Goal: Task Accomplishment & Management: Use online tool/utility

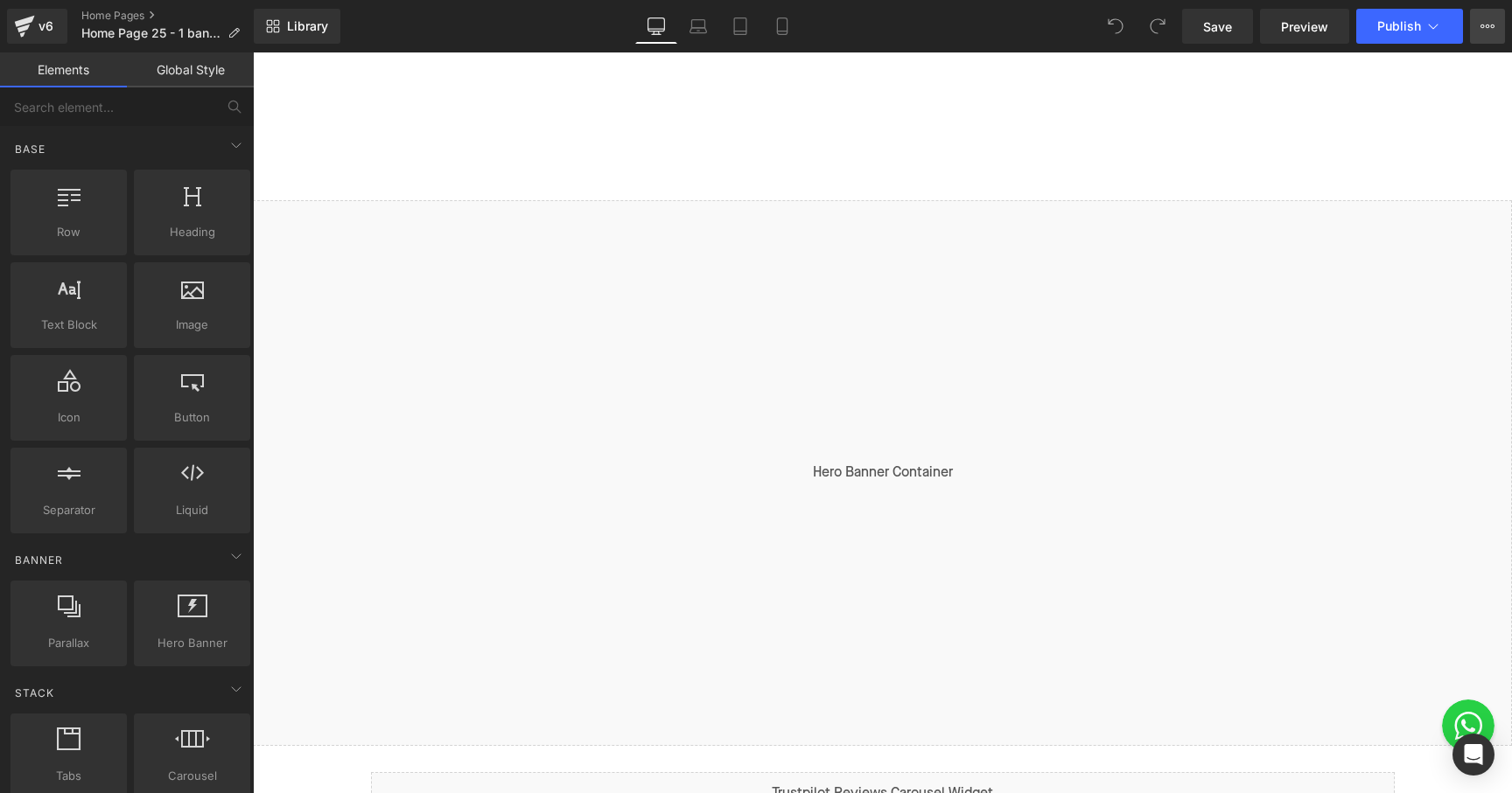
click at [1489, 34] on button "View Live Page View with current Template Save Template to Library Schedule Pub…" at bounding box center [1487, 27] width 35 height 35
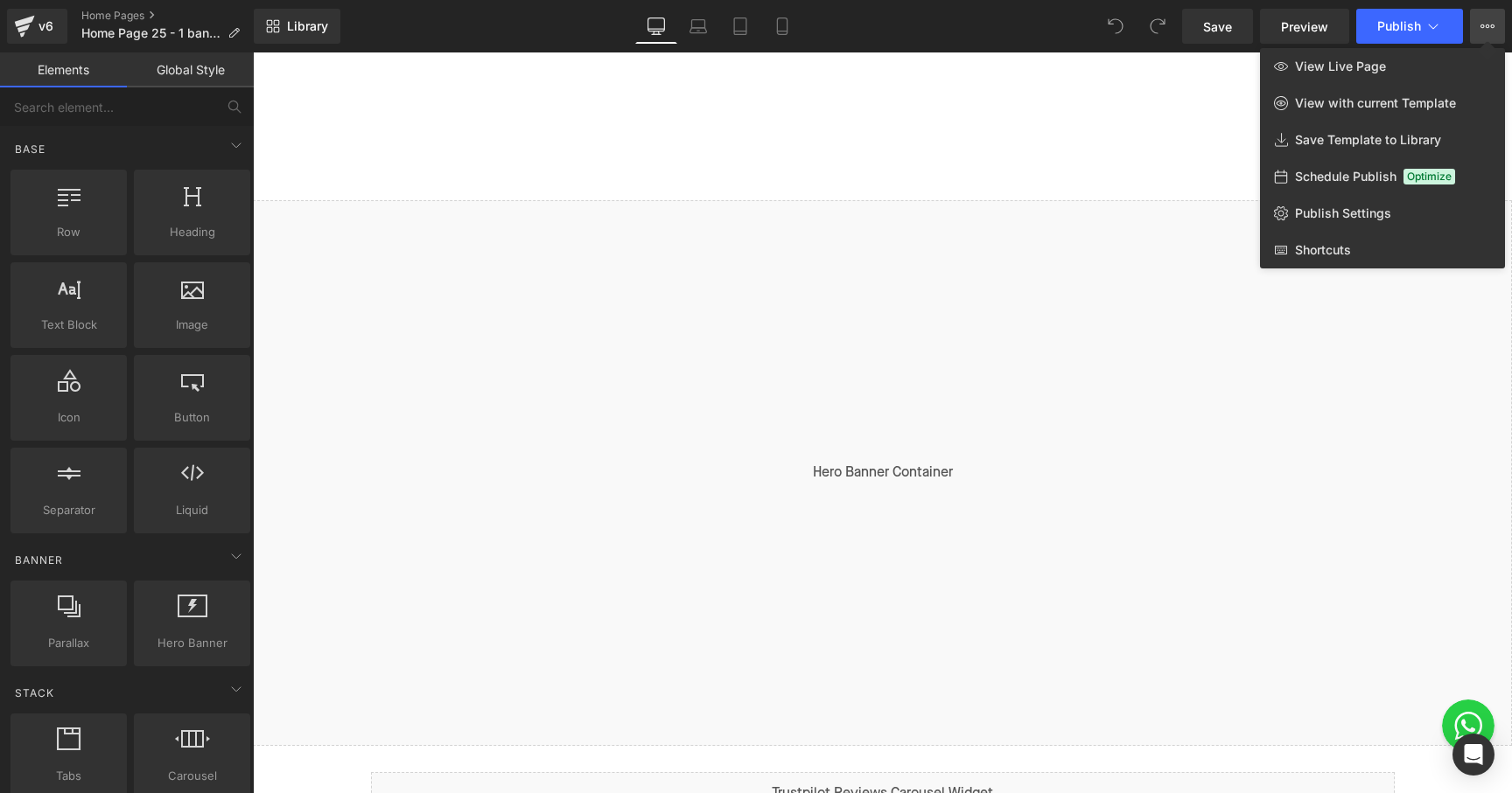
click at [1134, 170] on div at bounding box center [882, 423] width 1259 height 741
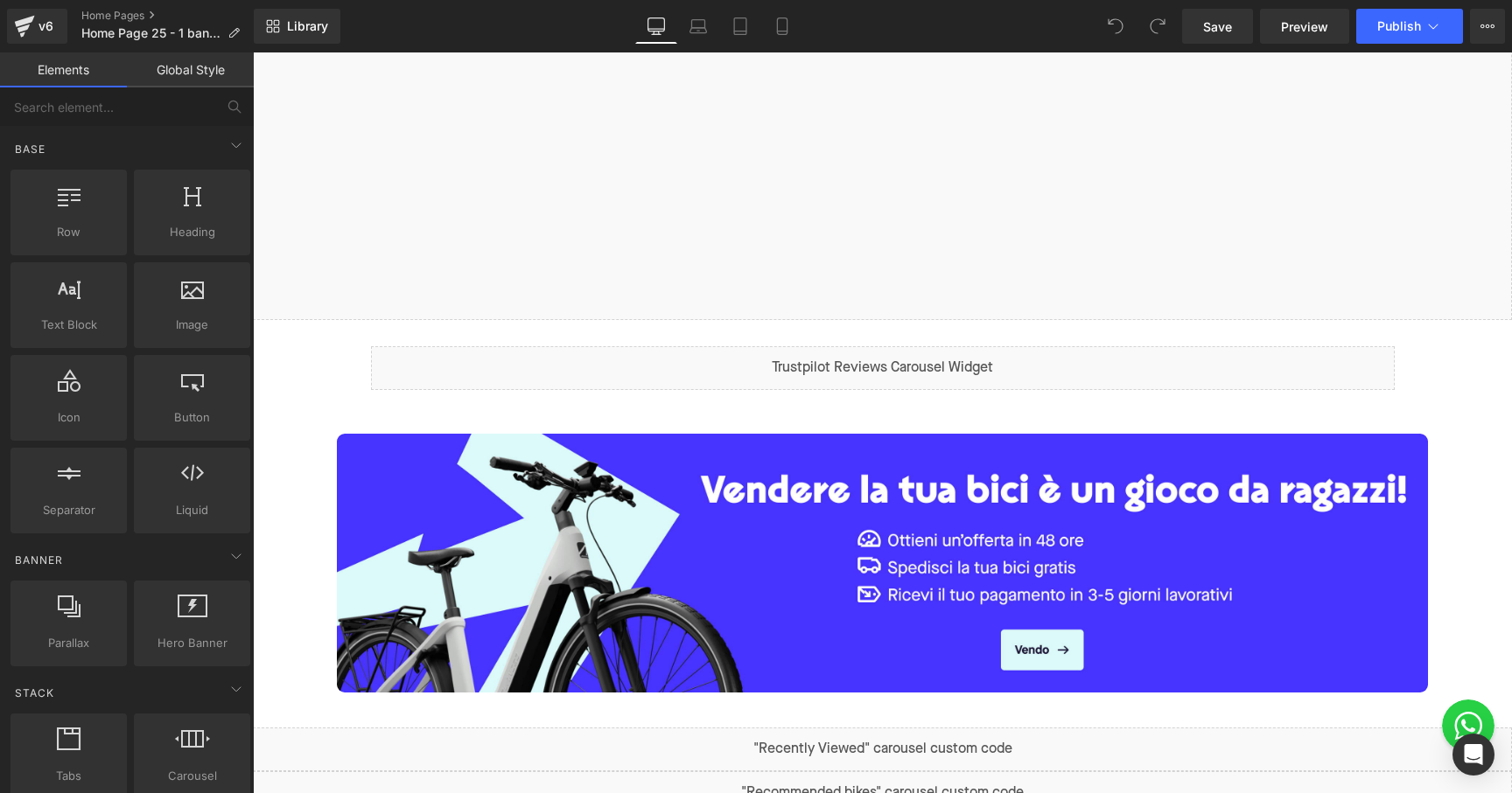
scroll to position [438, 0]
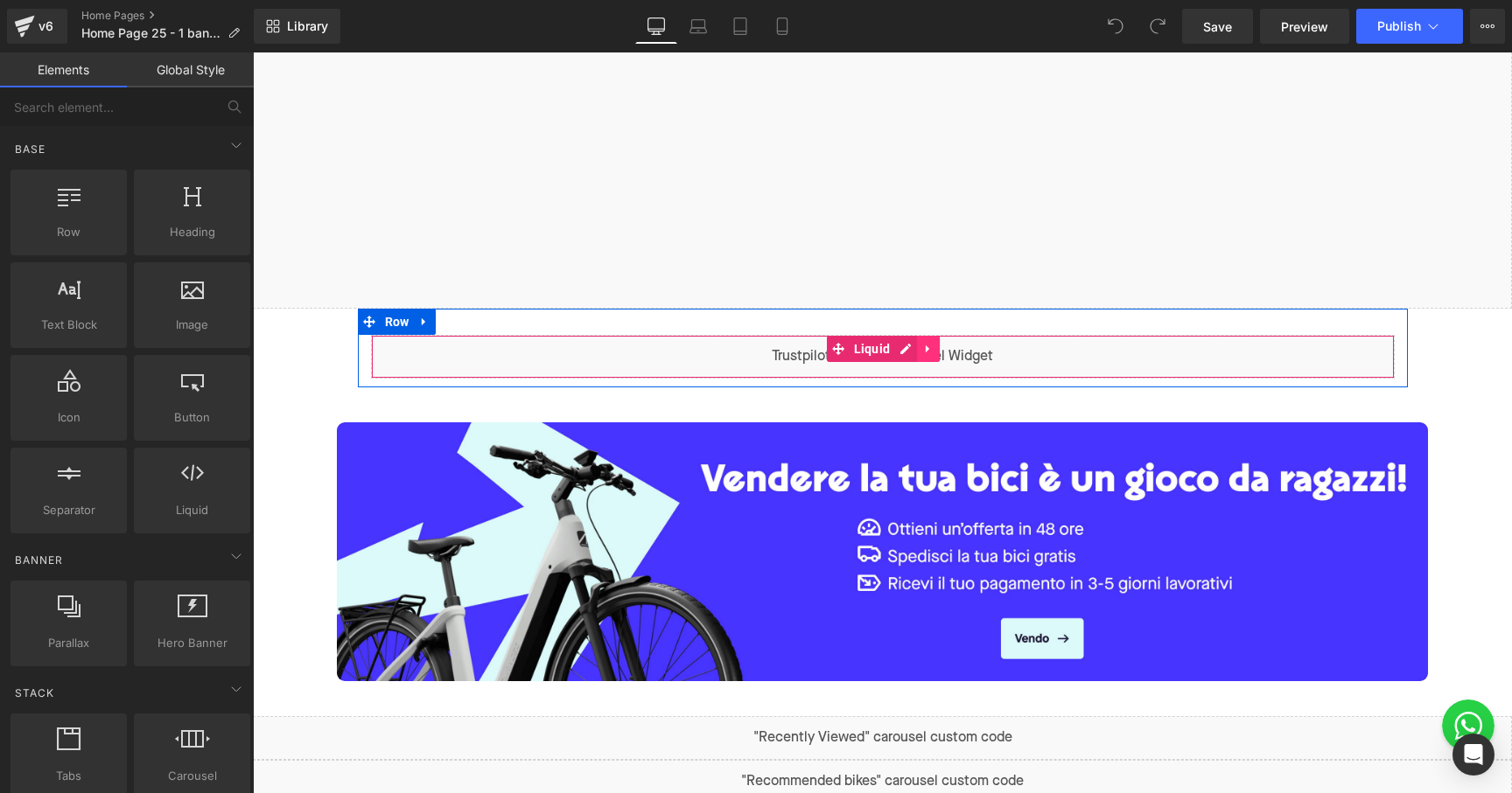
click at [929, 340] on link at bounding box center [928, 349] width 23 height 27
click at [889, 350] on icon at bounding box center [894, 349] width 12 height 13
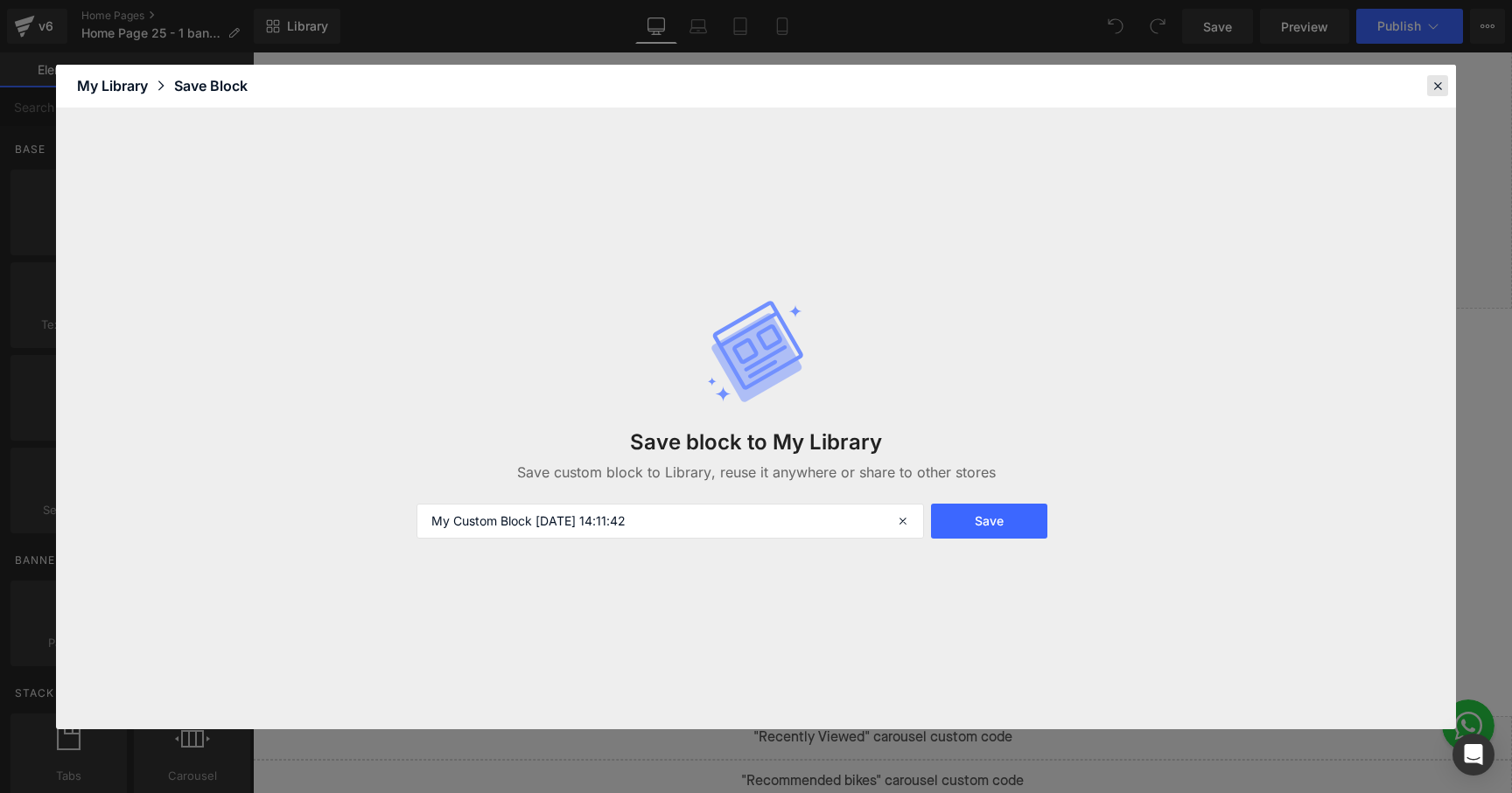
click at [1438, 87] on icon at bounding box center [1438, 86] width 16 height 16
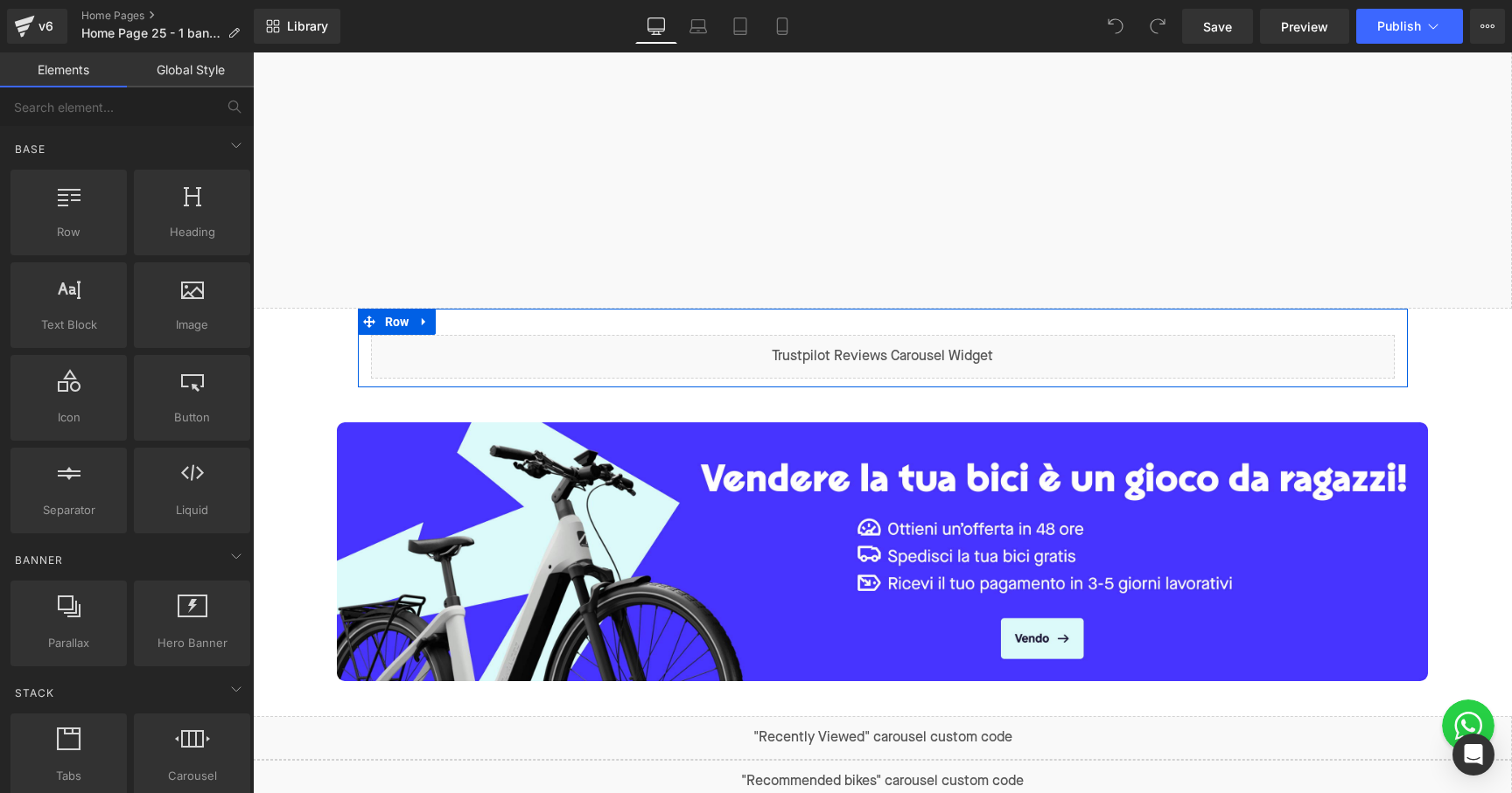
click at [890, 317] on div "Liquid" at bounding box center [882, 347] width 1050 height 61
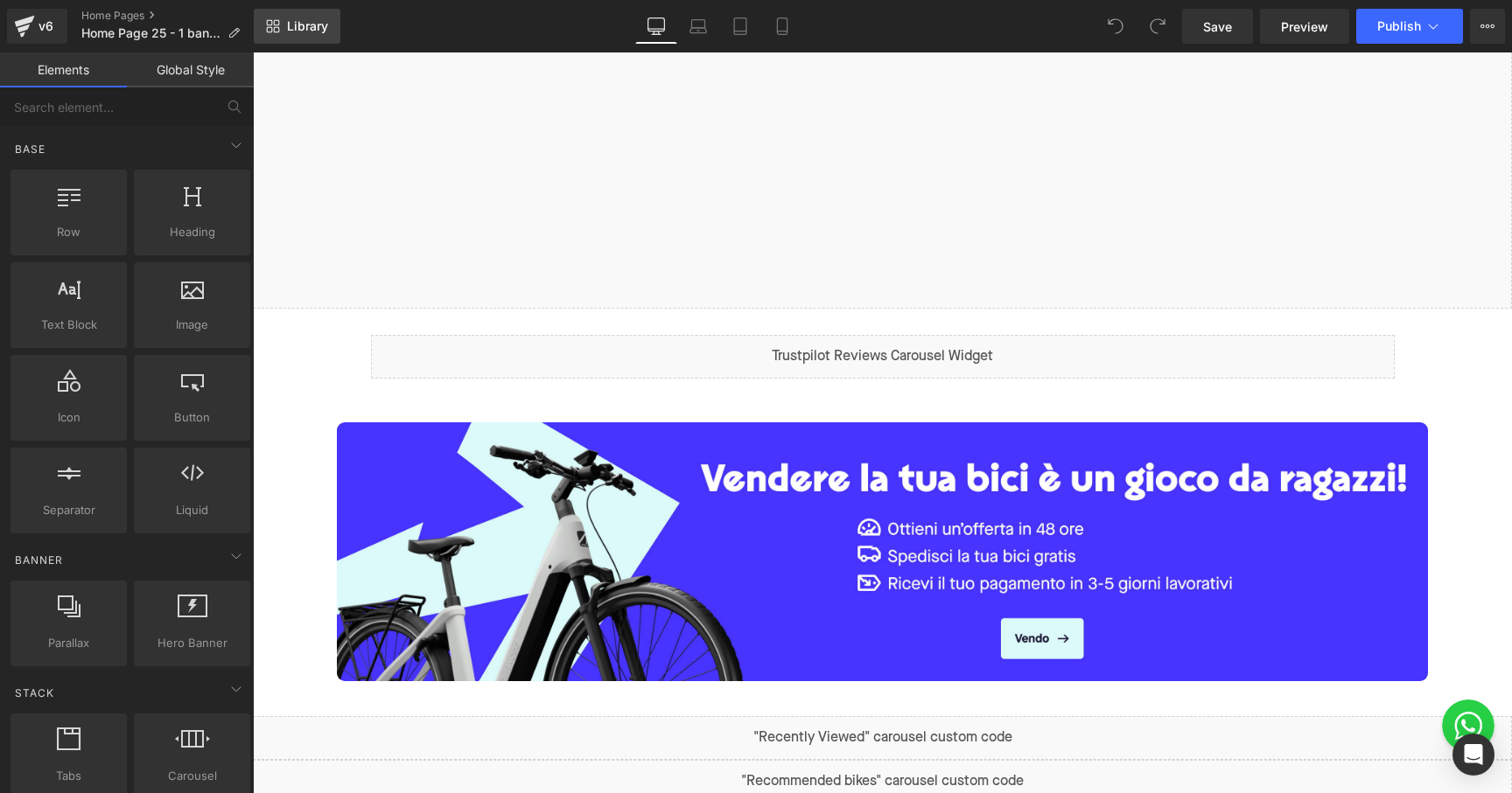
click at [326, 24] on span "Library" at bounding box center [308, 27] width 42 height 16
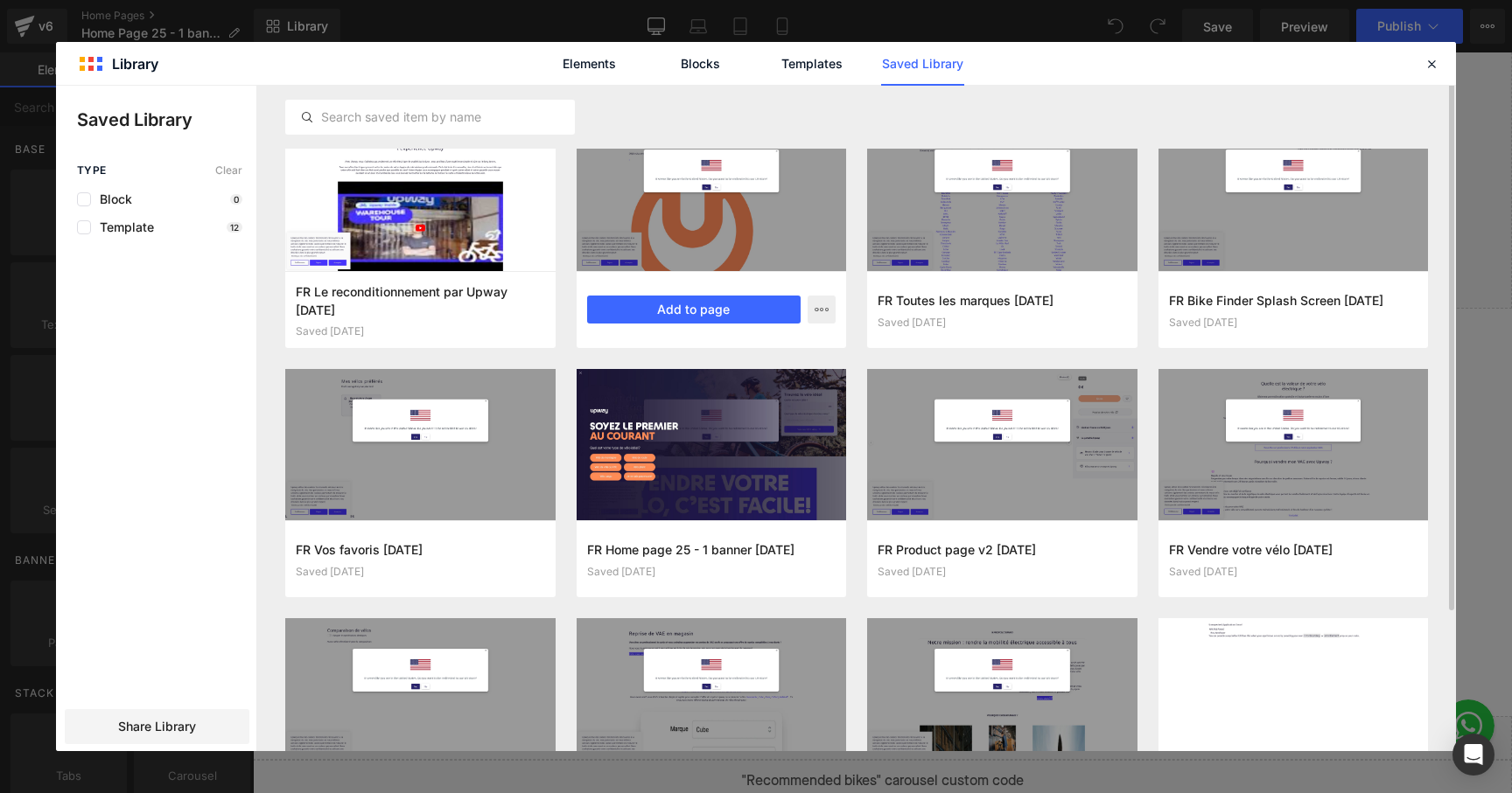
scroll to position [0, 0]
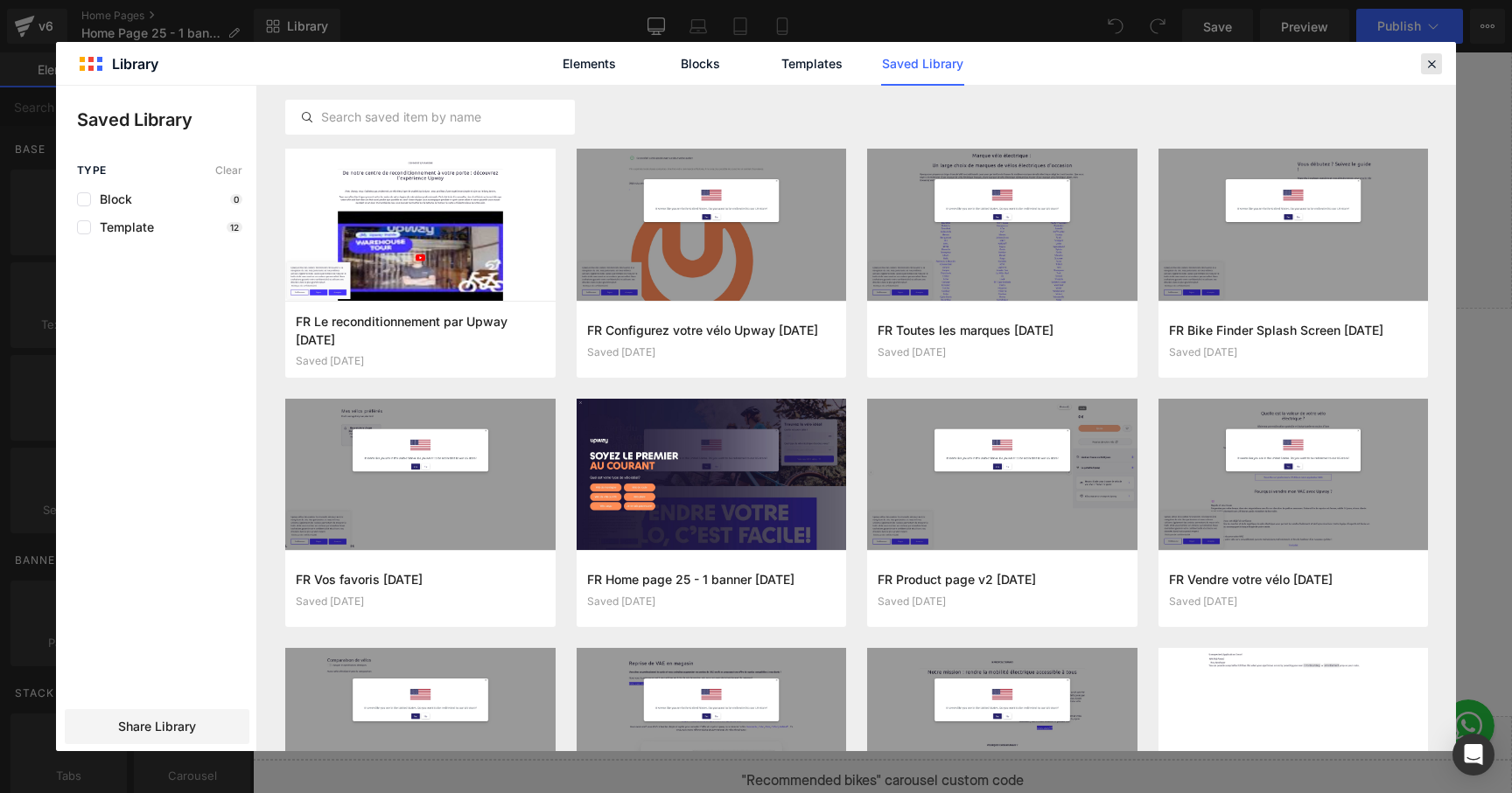
click at [1429, 64] on icon at bounding box center [1432, 64] width 16 height 16
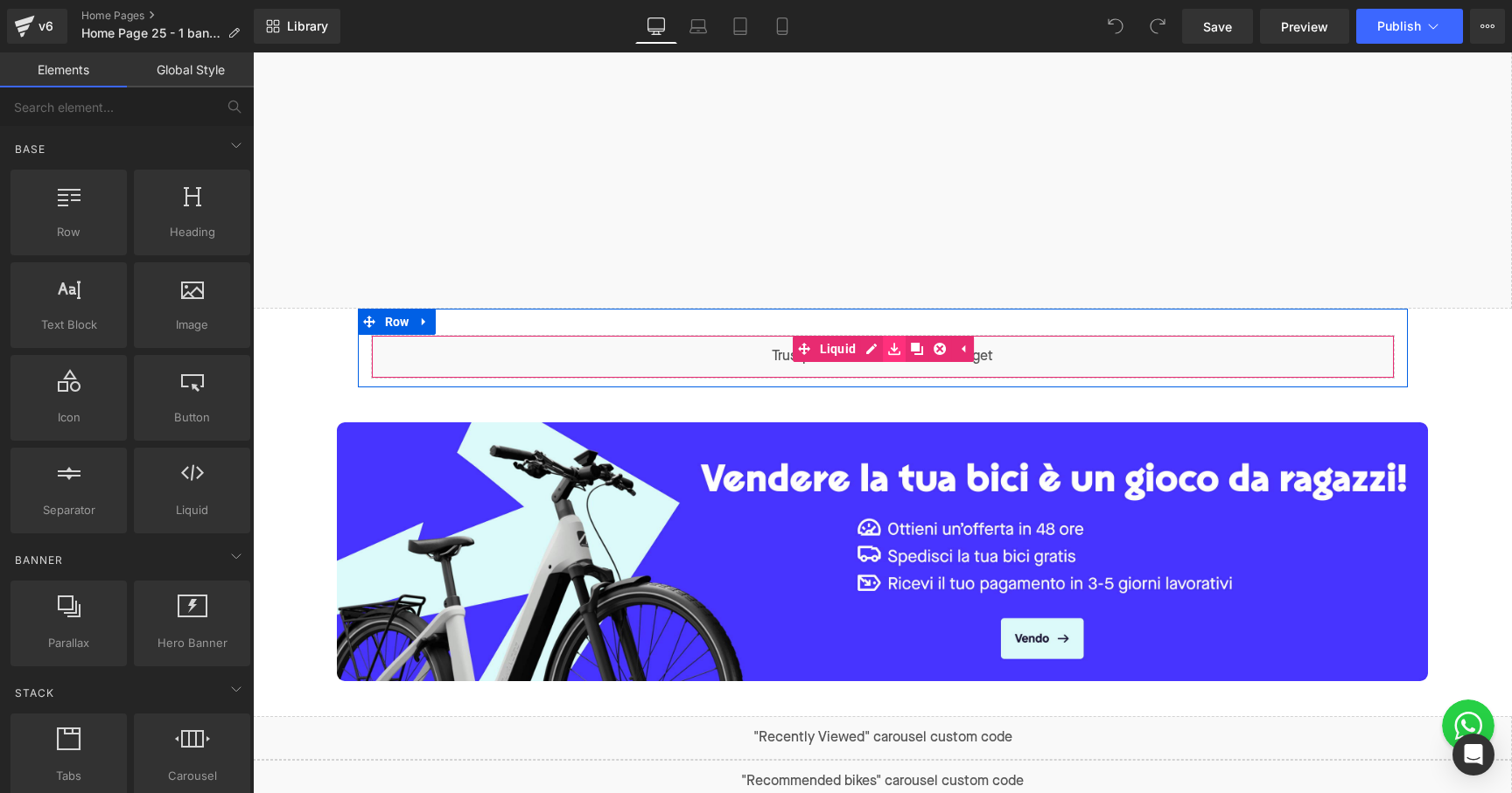
click at [894, 352] on icon at bounding box center [894, 349] width 12 height 13
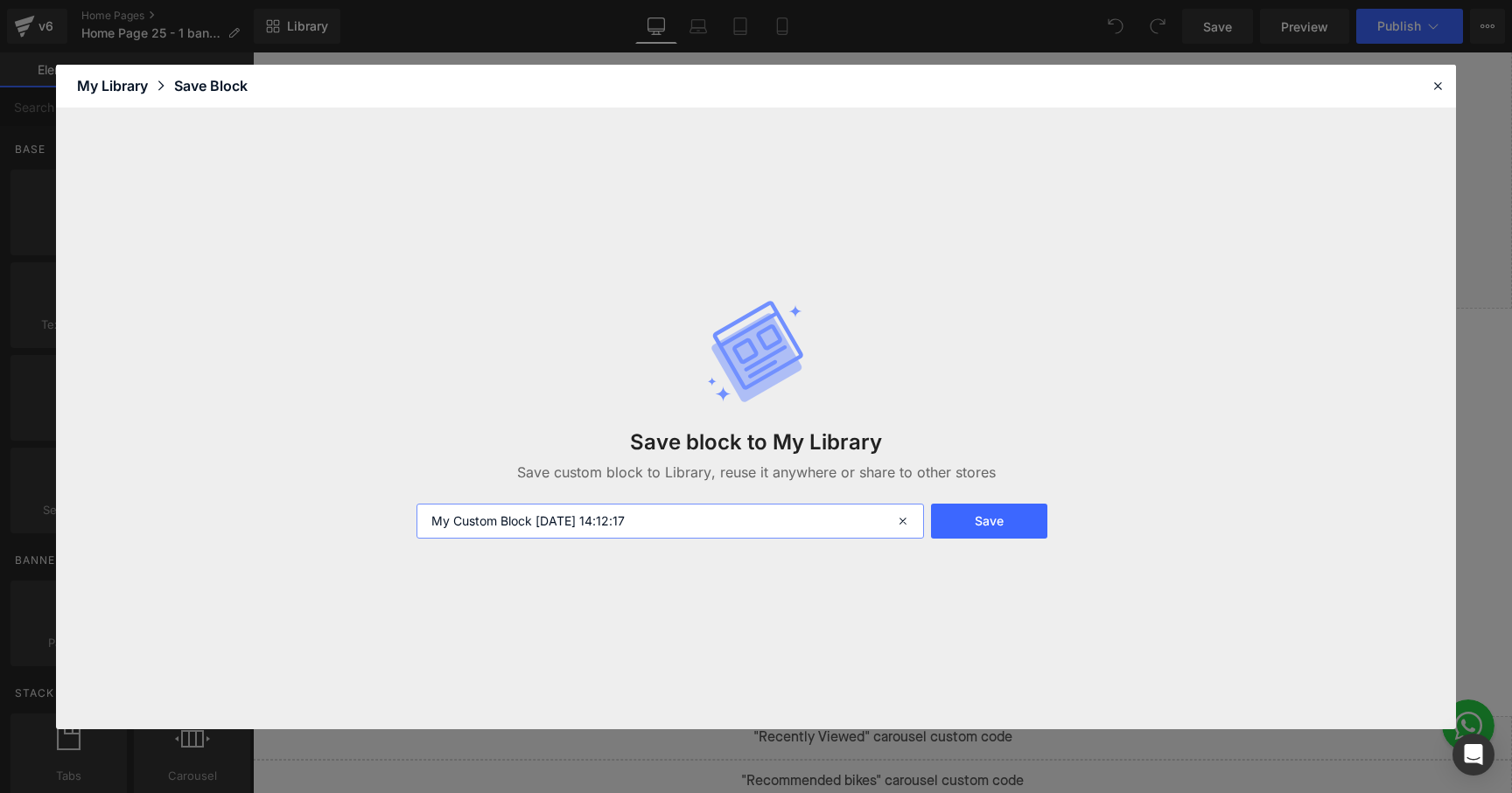
drag, startPoint x: 671, startPoint y: 517, endPoint x: 366, endPoint y: 517, distance: 305.0
click at [366, 517] on div "Save block to My Library Save custom block to Library, reuse it anywhere or sha…" at bounding box center [755, 419] width 1400 height 621
type input "Trust pilot carousel - IT"
click at [1013, 524] on button "Save" at bounding box center [989, 522] width 117 height 35
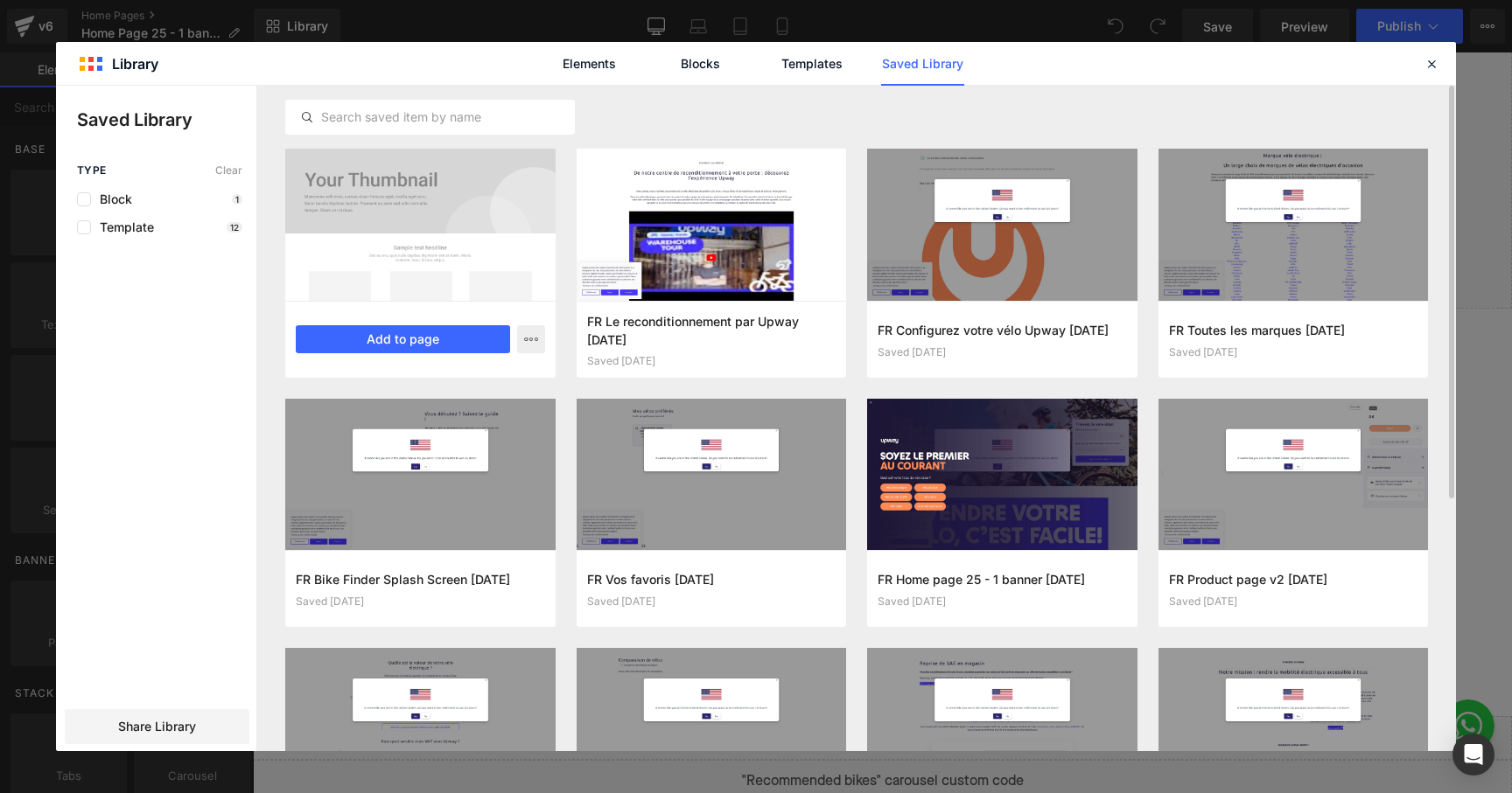
click at [431, 276] on div at bounding box center [421, 225] width 271 height 152
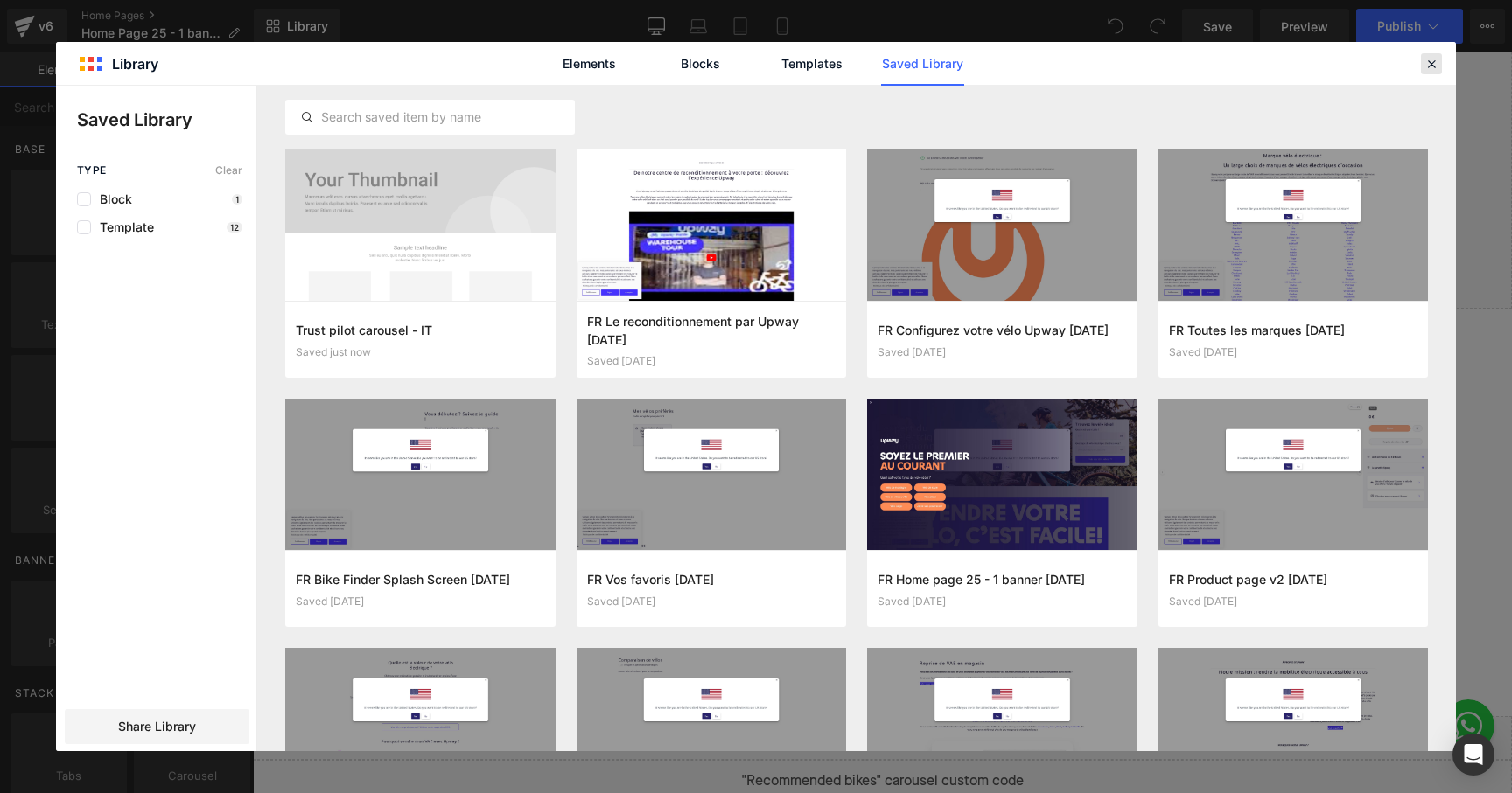
click at [1435, 70] on icon at bounding box center [1432, 64] width 16 height 16
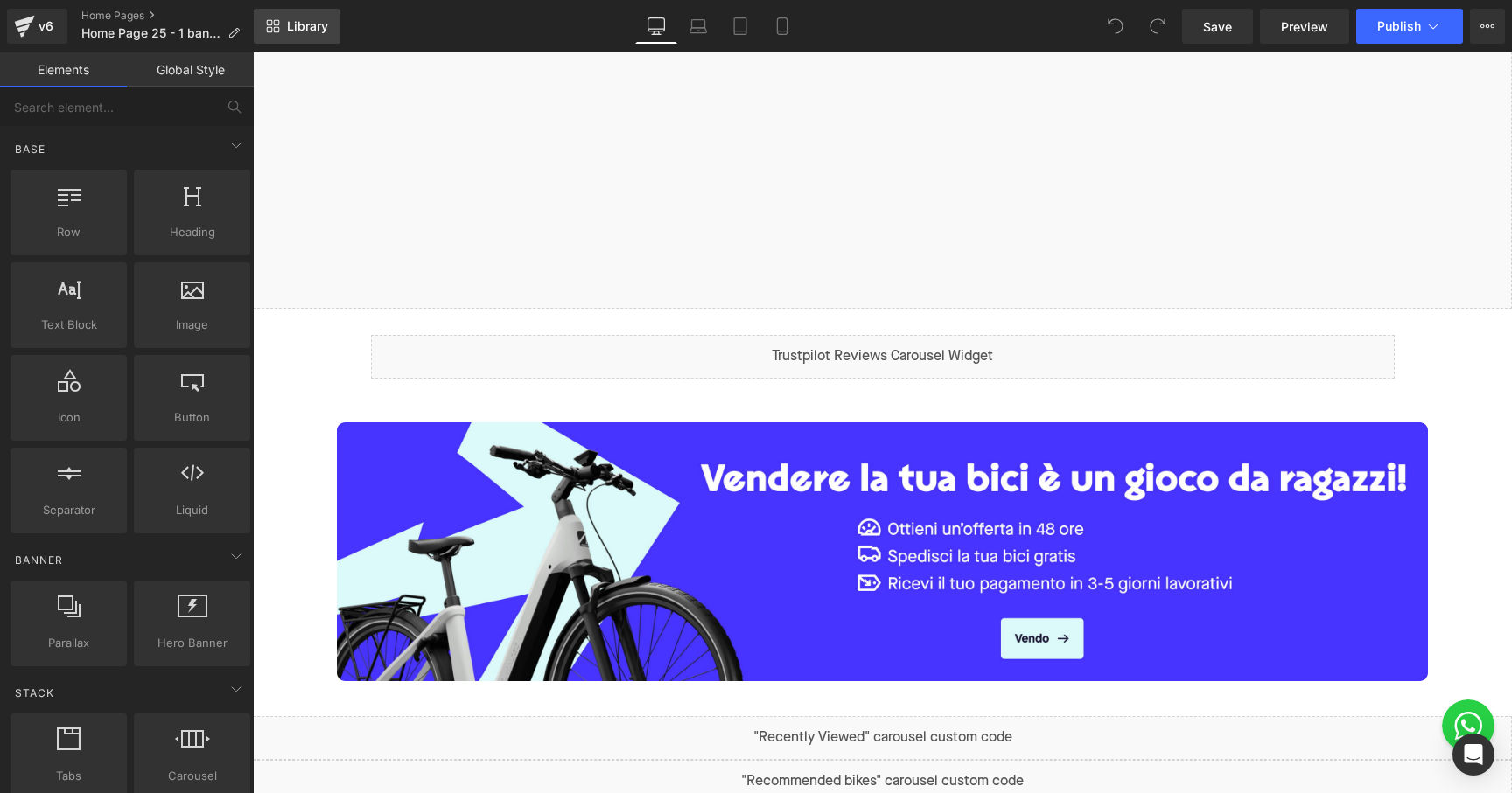
click at [302, 19] on span "Library" at bounding box center [308, 27] width 42 height 16
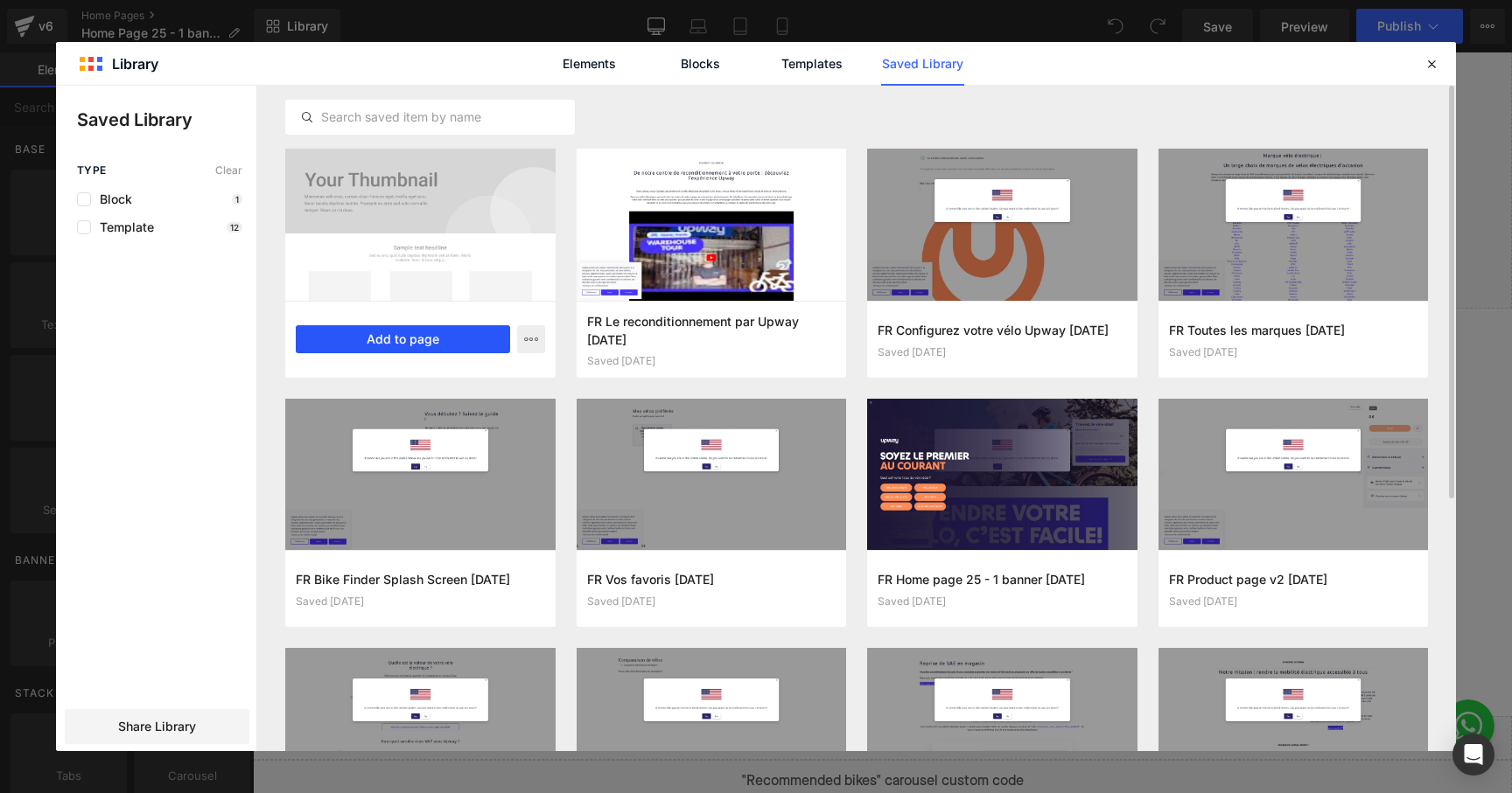
click at [443, 329] on button "Add to page" at bounding box center [402, 339] width 214 height 28
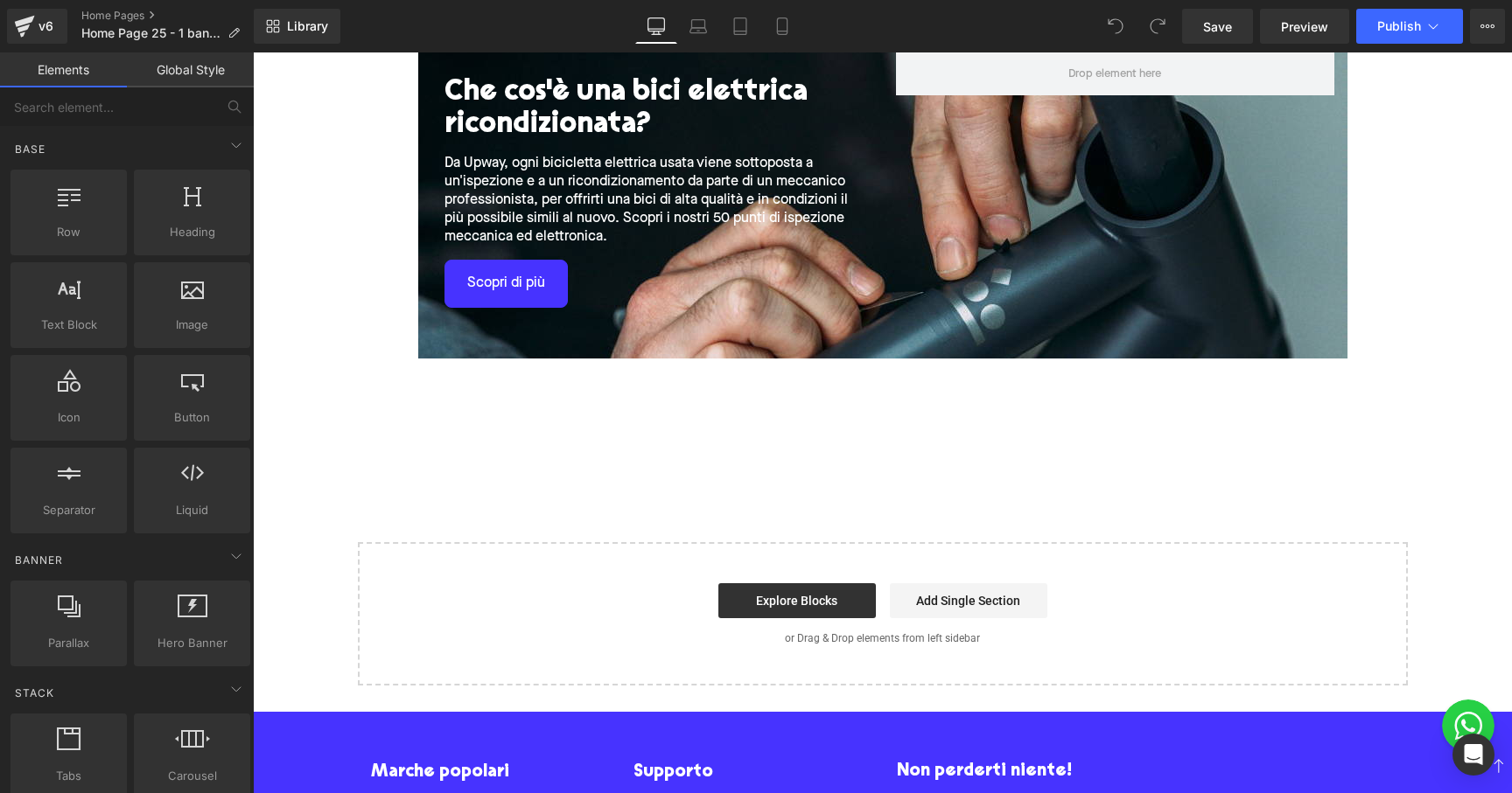
scroll to position [3193, 0]
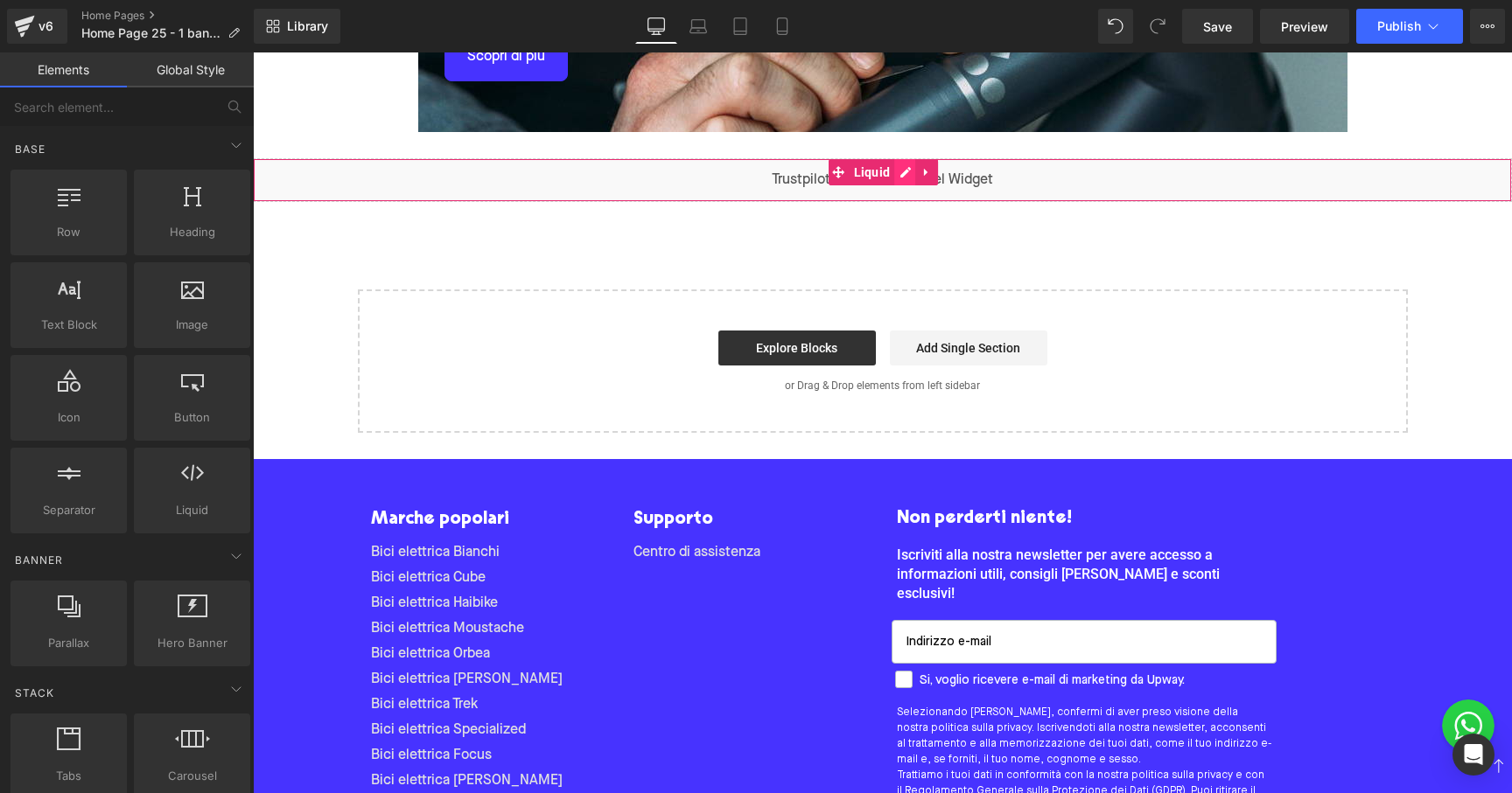
click at [902, 172] on div "Liquid" at bounding box center [882, 179] width 1259 height 43
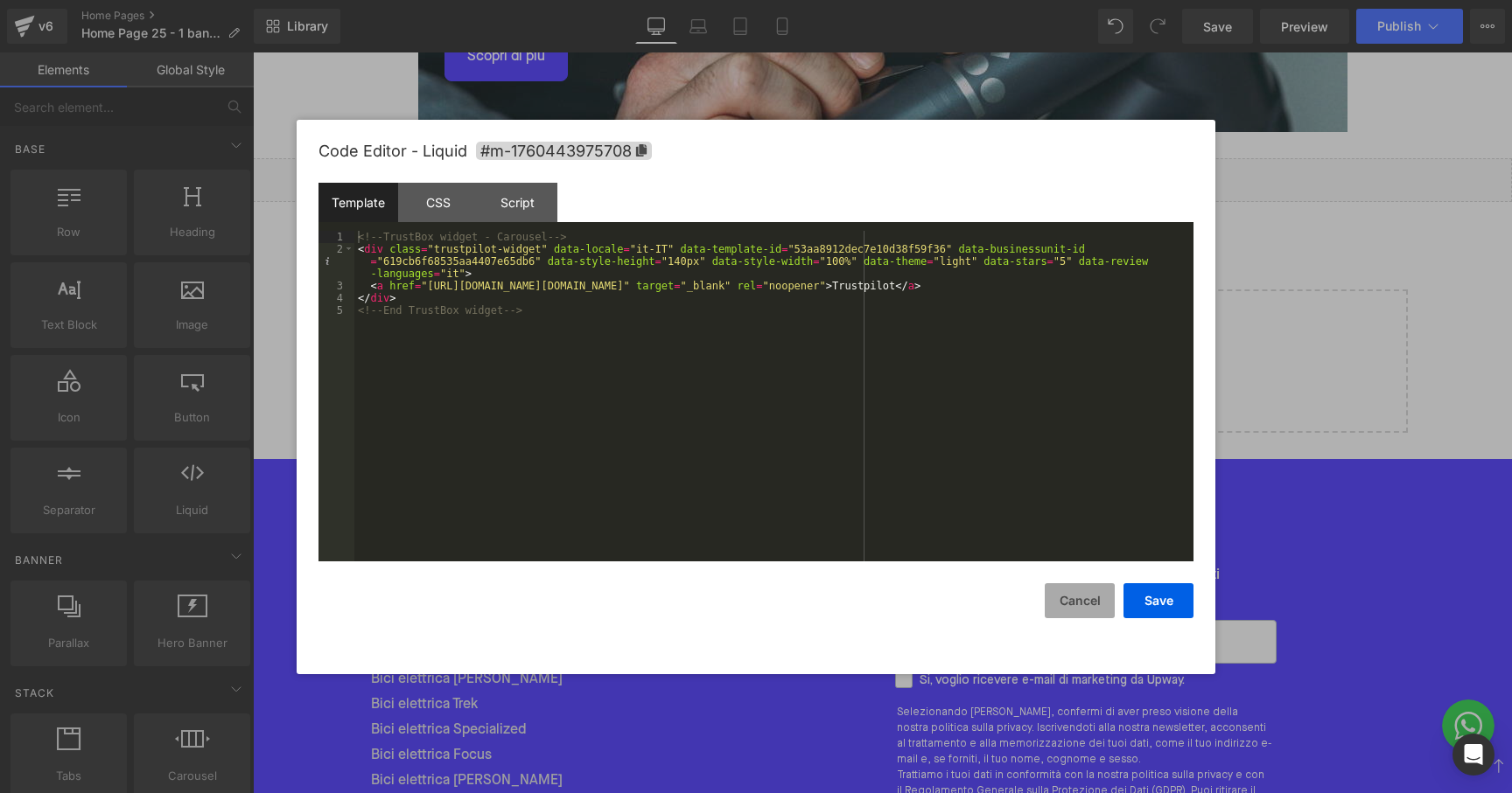
click at [1079, 611] on button "Cancel" at bounding box center [1079, 601] width 70 height 35
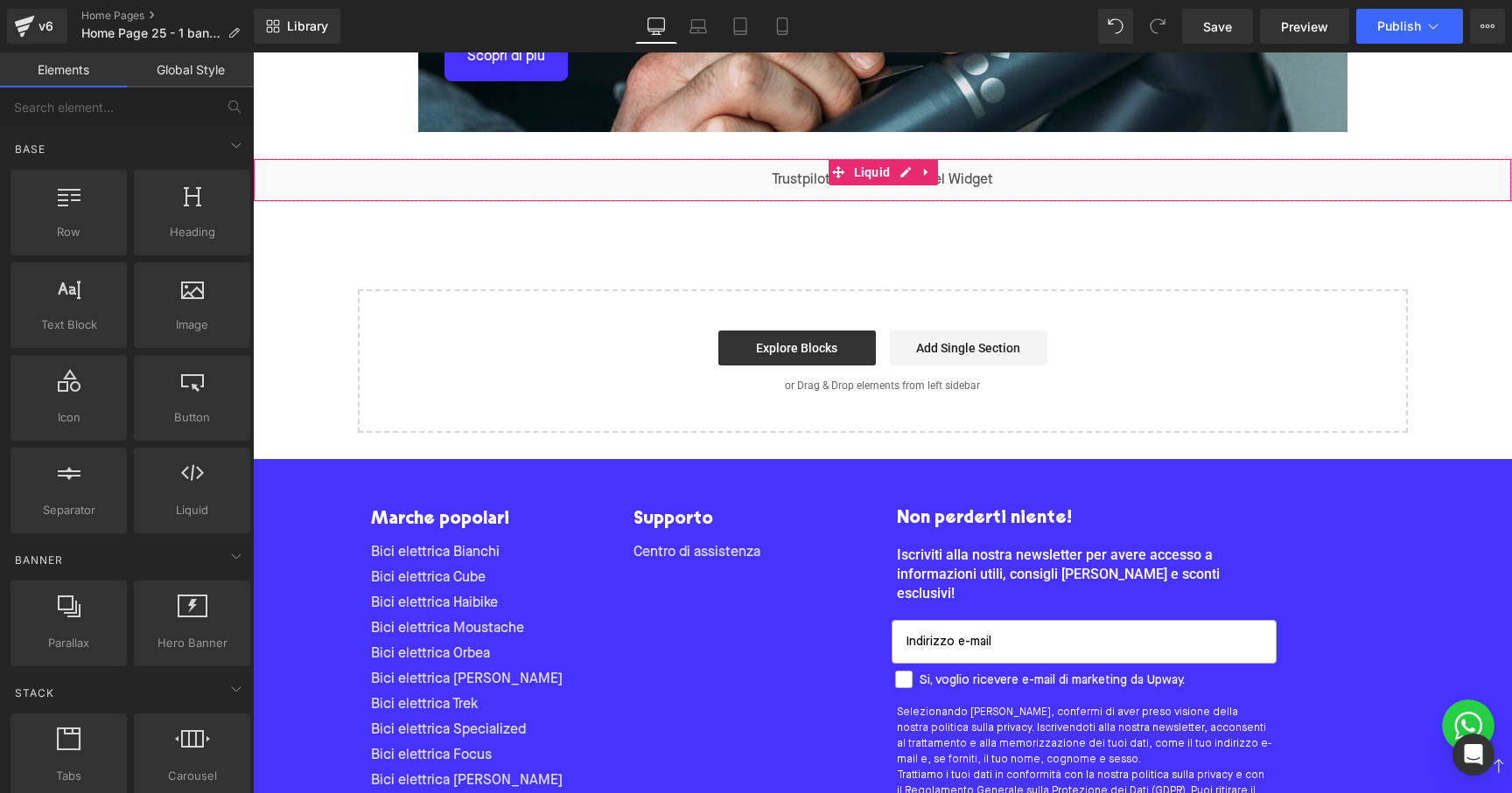
click at [1074, 184] on div "Liquid" at bounding box center [882, 179] width 1259 height 43
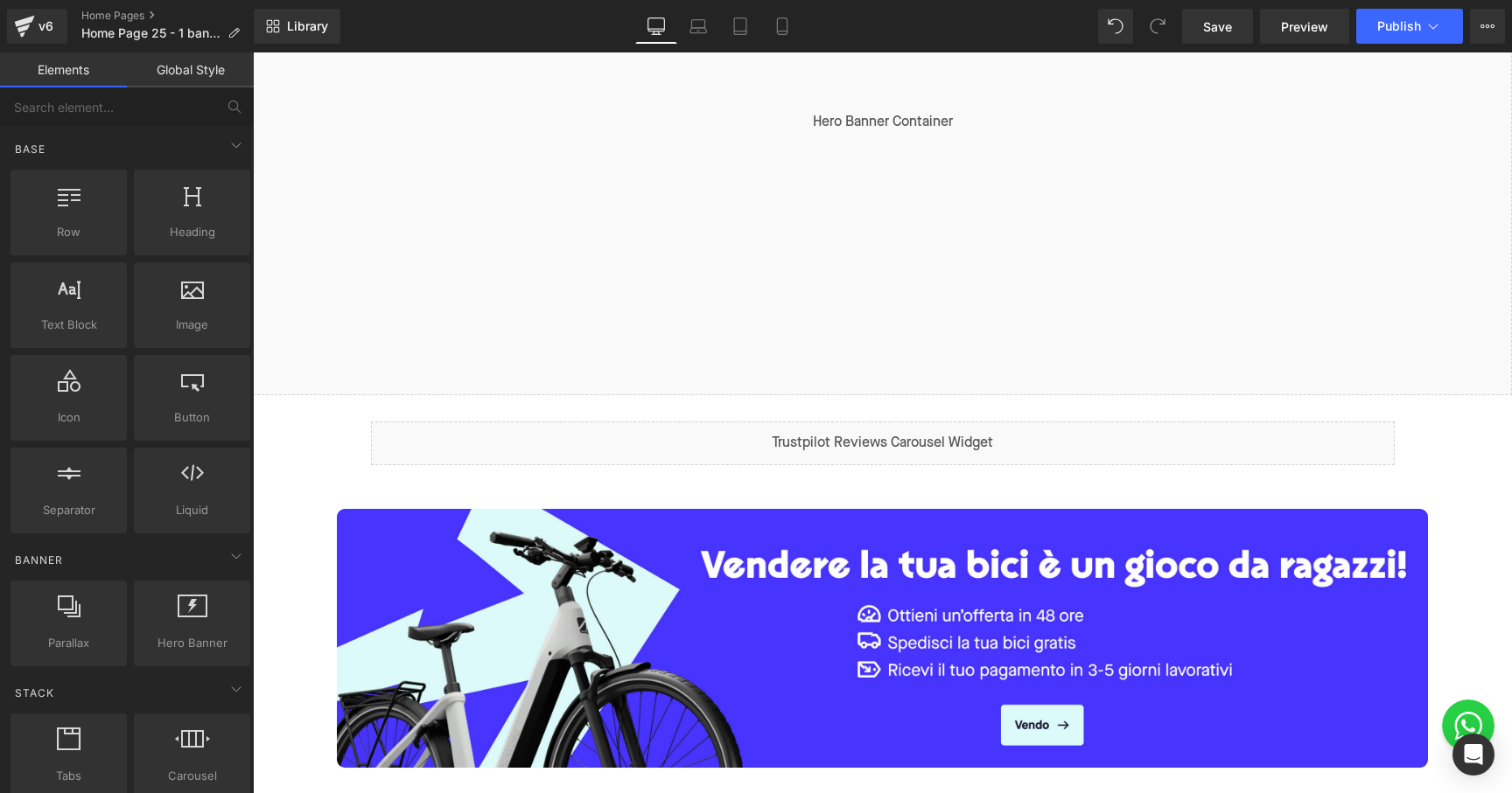
scroll to position [389, 0]
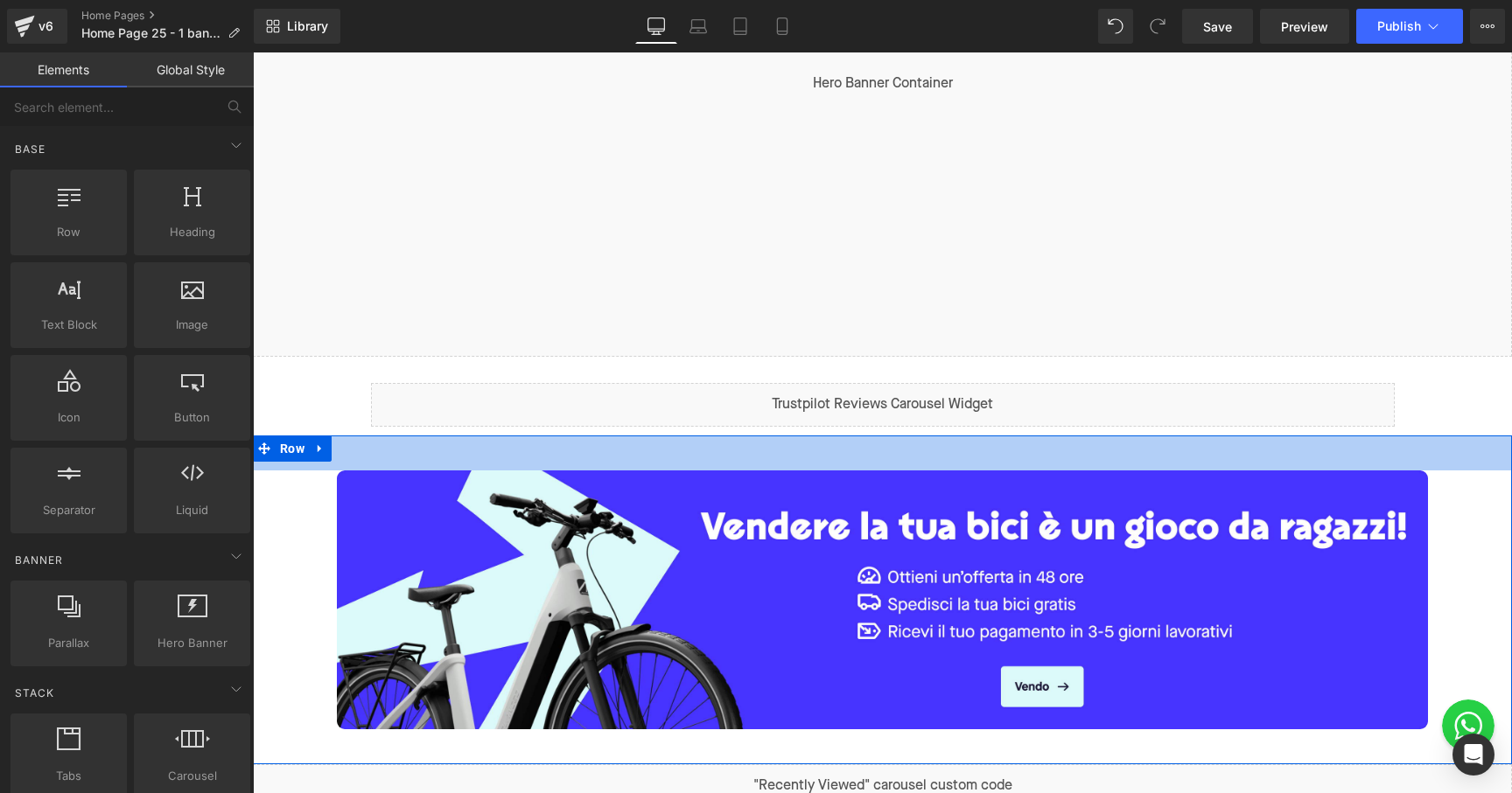
click at [989, 455] on div "40px" at bounding box center [882, 454] width 1259 height 35
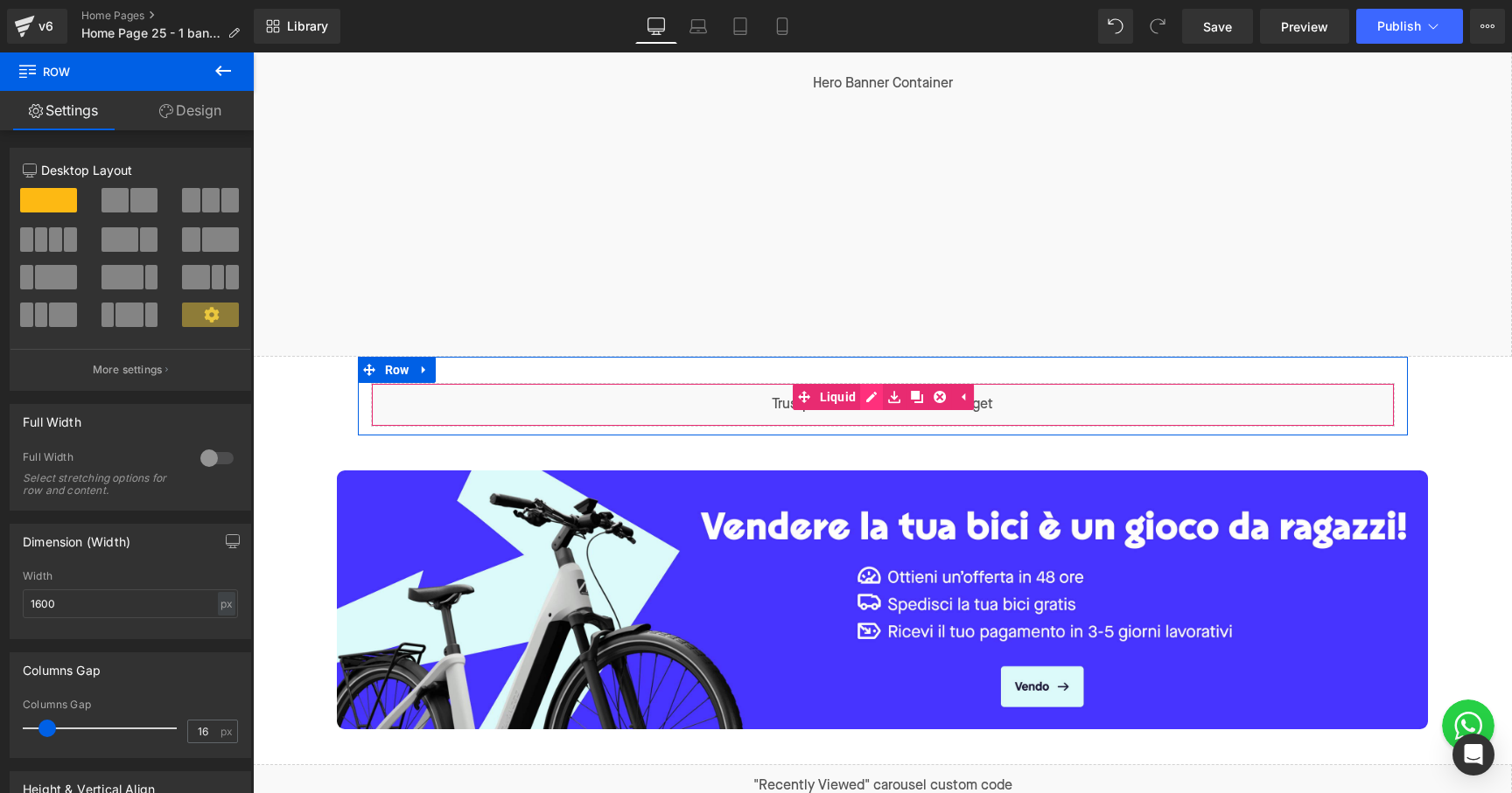
click at [864, 396] on div "Liquid" at bounding box center [883, 404] width 1024 height 43
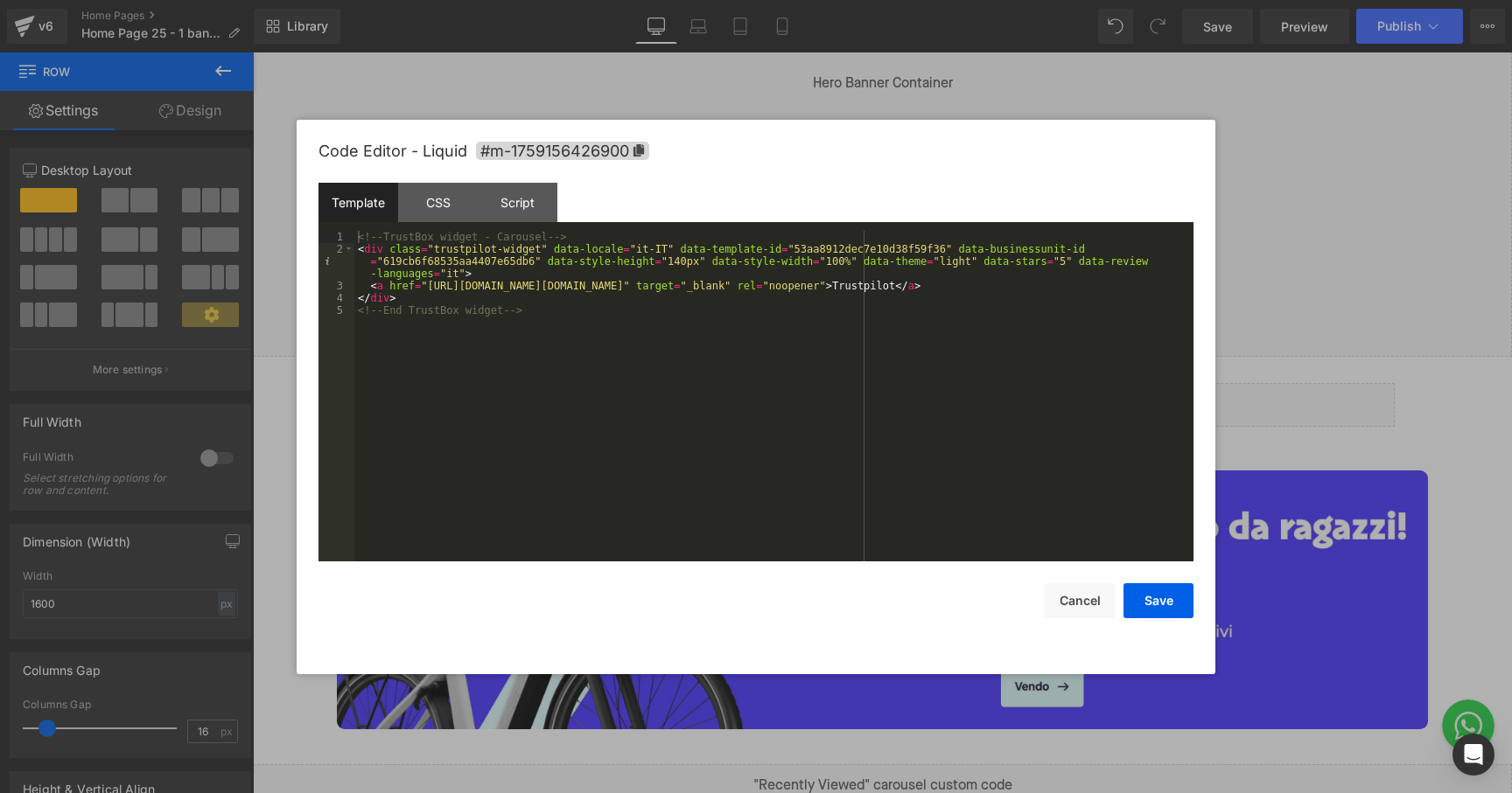
click at [861, 275] on div "<!-- TrustBox widget - Carousel --> < div class = "trustpilot-widget" data-loca…" at bounding box center [774, 408] width 839 height 355
click at [843, 298] on div "<!-- TrustBox widget - Carousel --> < div class = "trustpilot-widget" data-loca…" at bounding box center [774, 408] width 839 height 355
click at [926, 272] on div "<!-- TrustBox widget - Carousel --> < div class = "trustpilot-widget" data-loca…" at bounding box center [774, 408] width 839 height 355
click at [1049, 289] on div "<!-- TrustBox widget - Carousel --> < div class = "trustpilot-widget" data-loca…" at bounding box center [774, 408] width 839 height 355
click at [980, 302] on div "<!-- TrustBox widget - Carousel --> < div class = "trustpilot-widget" data-loca…" at bounding box center [774, 408] width 839 height 355
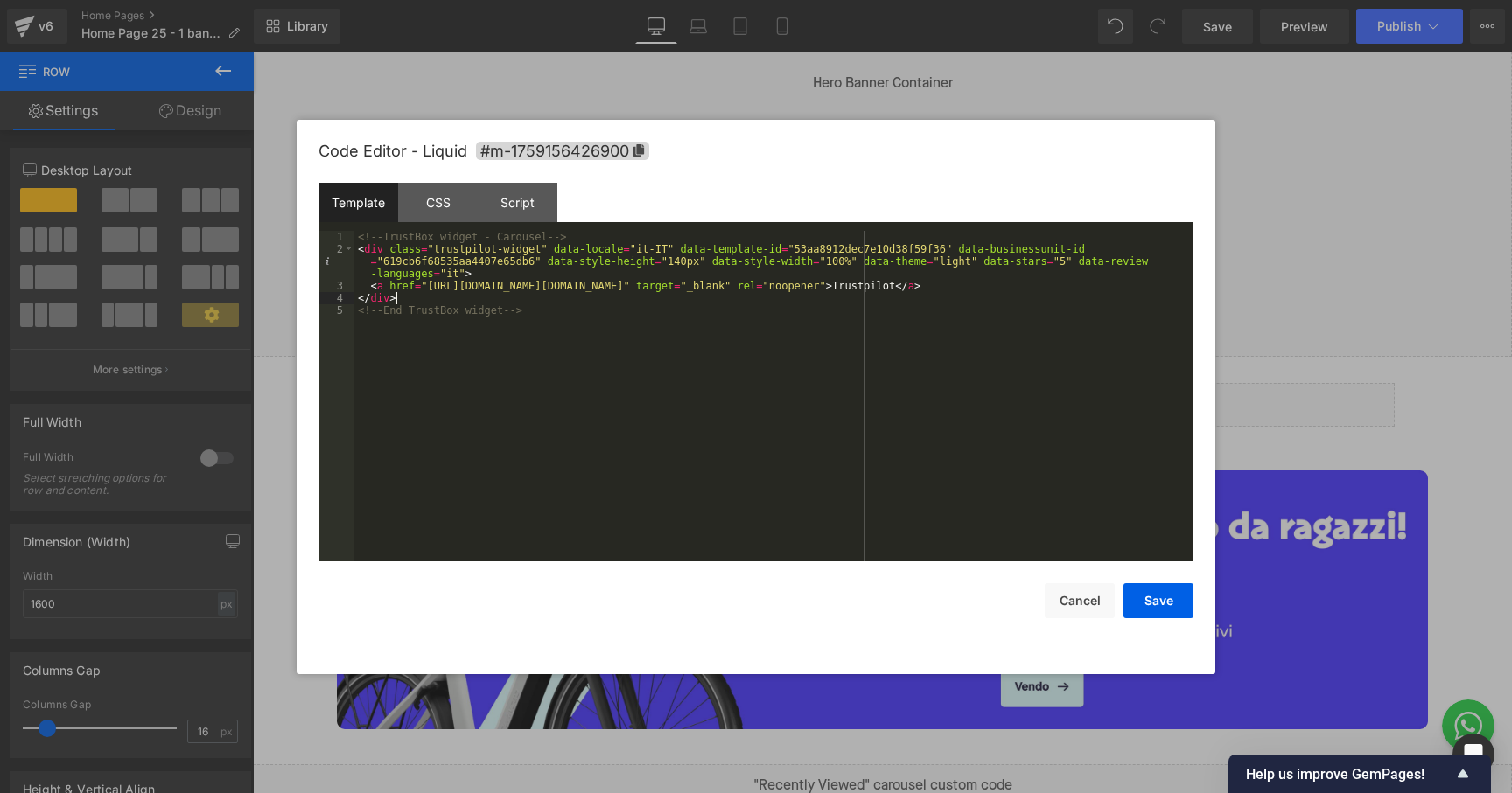
click at [861, 252] on div "<!-- TrustBox widget - Carousel --> < div class = "trustpilot-widget" data-loca…" at bounding box center [774, 408] width 839 height 355
click at [760, 250] on div "<!-- TrustBox widget - Carousel --> < div class = "trustpilot-widget" data-loca…" at bounding box center [774, 408] width 839 height 355
click at [852, 252] on div "<!-- TrustBox widget - Carousel --> < div class = "trustpilot-widget" data-loca…" at bounding box center [774, 408] width 839 height 355
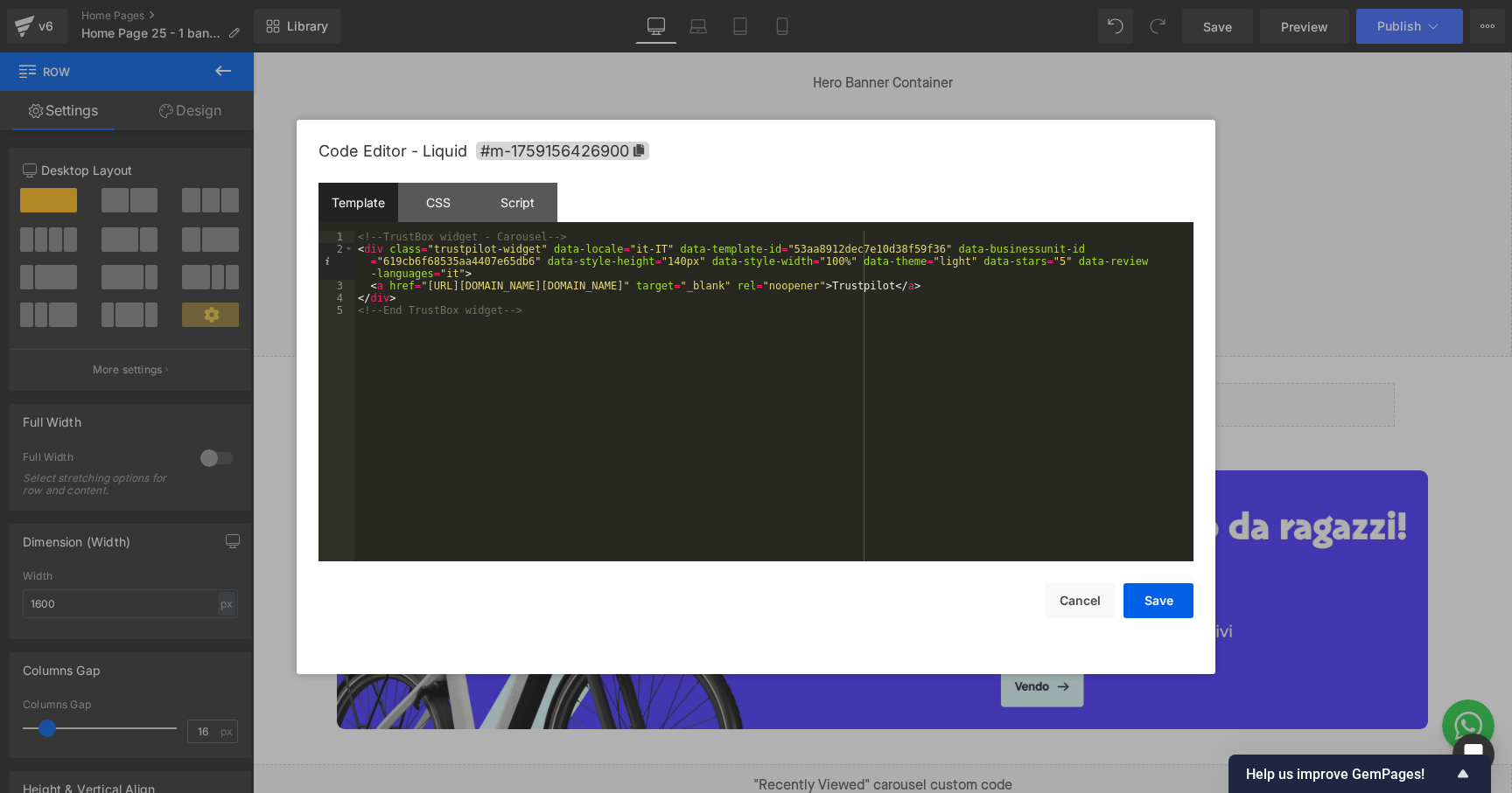
click at [928, 256] on div "<!-- TrustBox widget - Carousel --> < div class = "trustpilot-widget" data-loca…" at bounding box center [774, 408] width 839 height 355
click at [916, 243] on div "<!-- TrustBox widget - Carousel --> < div class = "trustpilot-widget" data-loca…" at bounding box center [774, 408] width 839 height 355
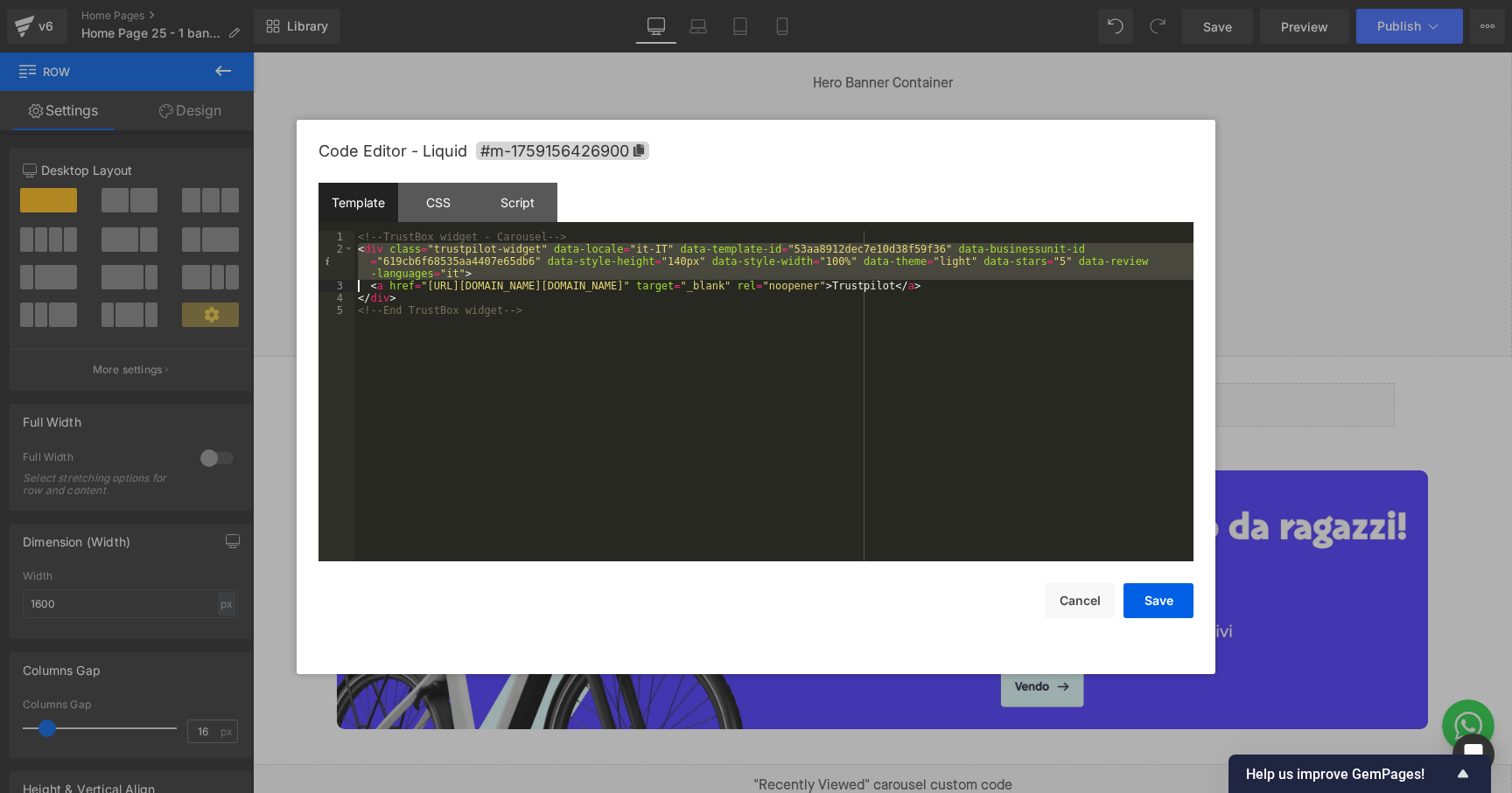
click at [916, 243] on div "<!-- TrustBox widget - Carousel --> < div class = "trustpilot-widget" data-loca…" at bounding box center [774, 408] width 839 height 355
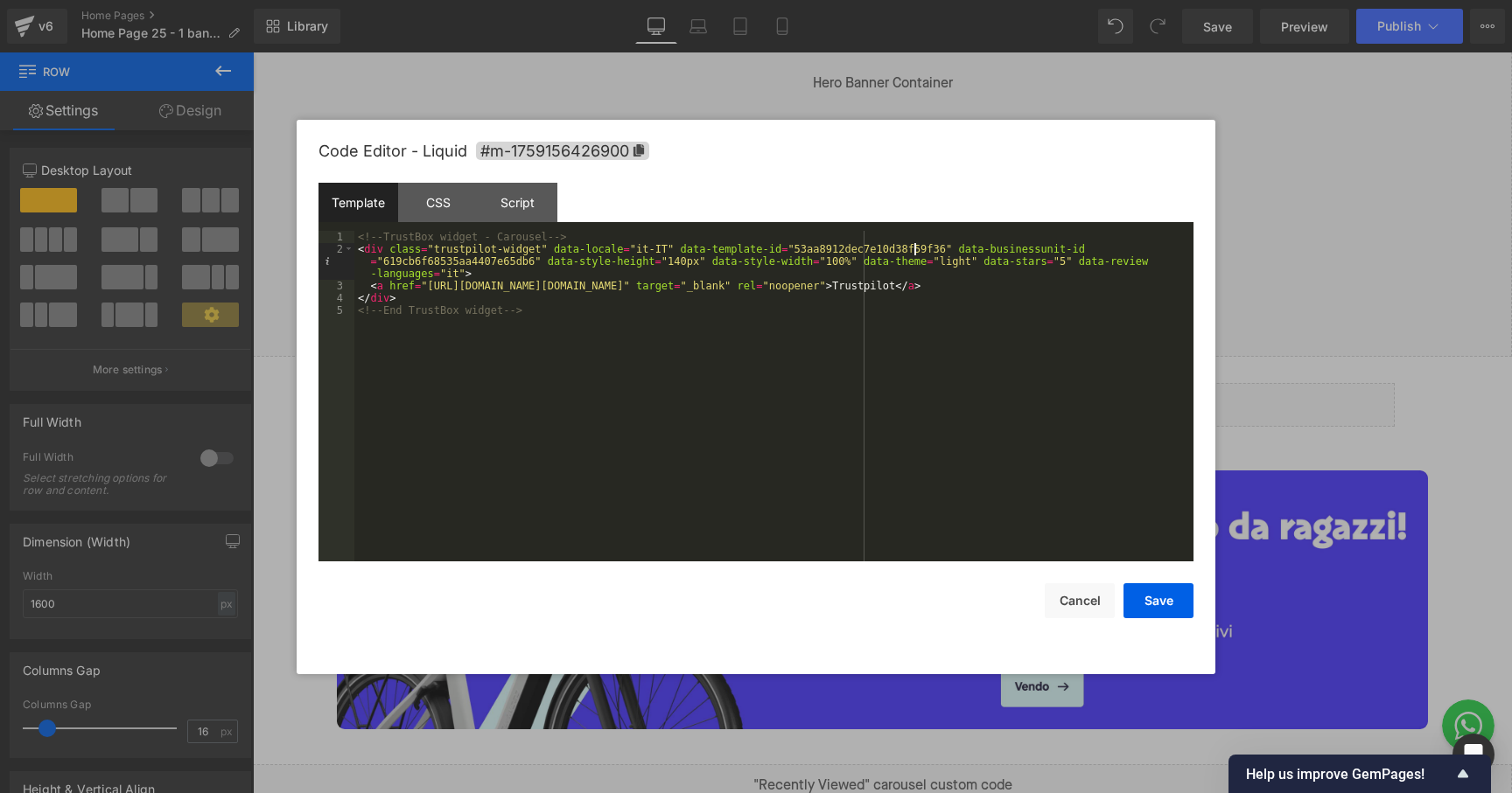
click at [916, 243] on div "<!-- TrustBox widget - Carousel --> < div class = "trustpilot-widget" data-loca…" at bounding box center [774, 408] width 839 height 355
click at [1324, 454] on div at bounding box center [756, 396] width 1512 height 793
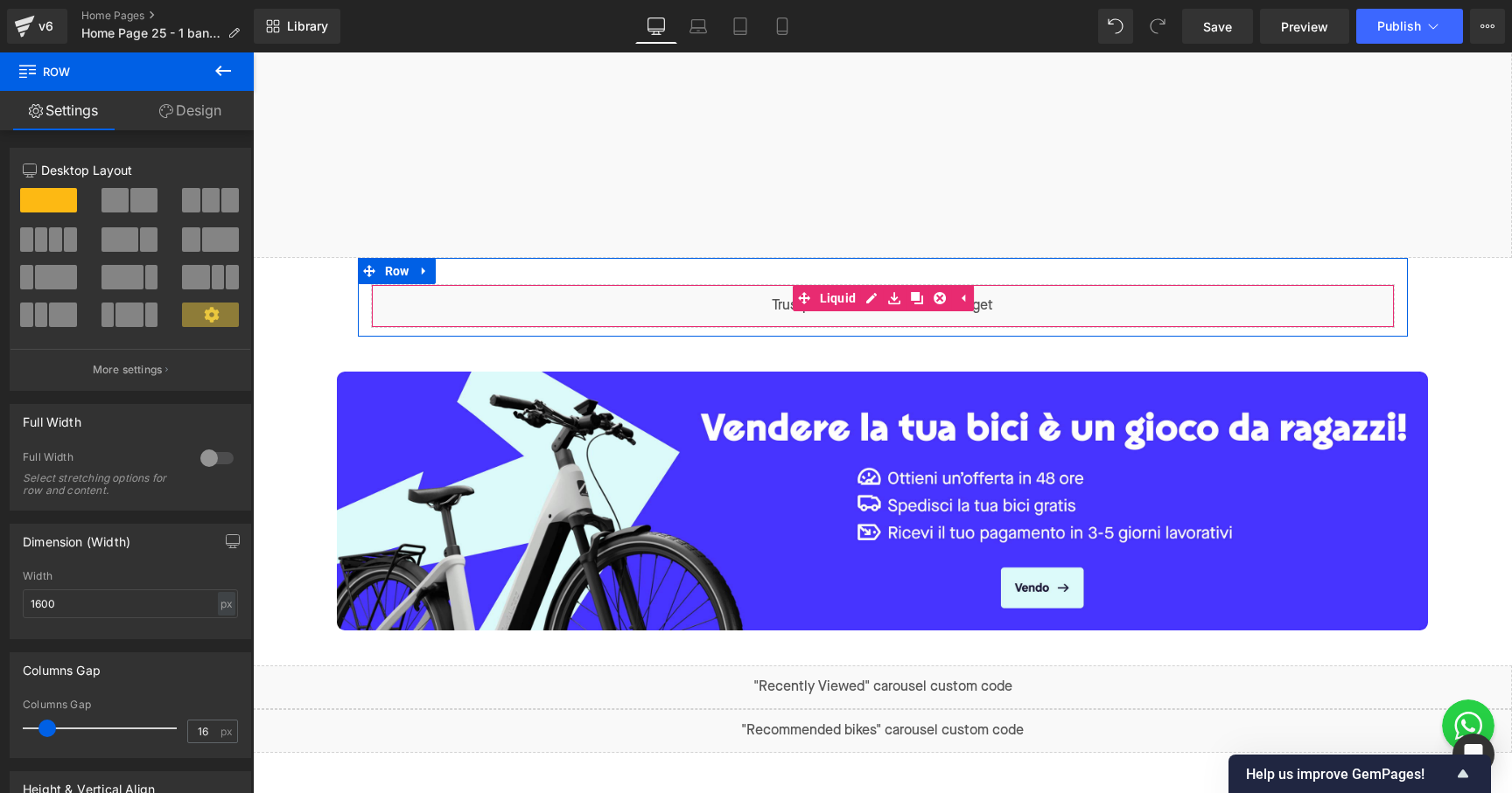
scroll to position [492, 0]
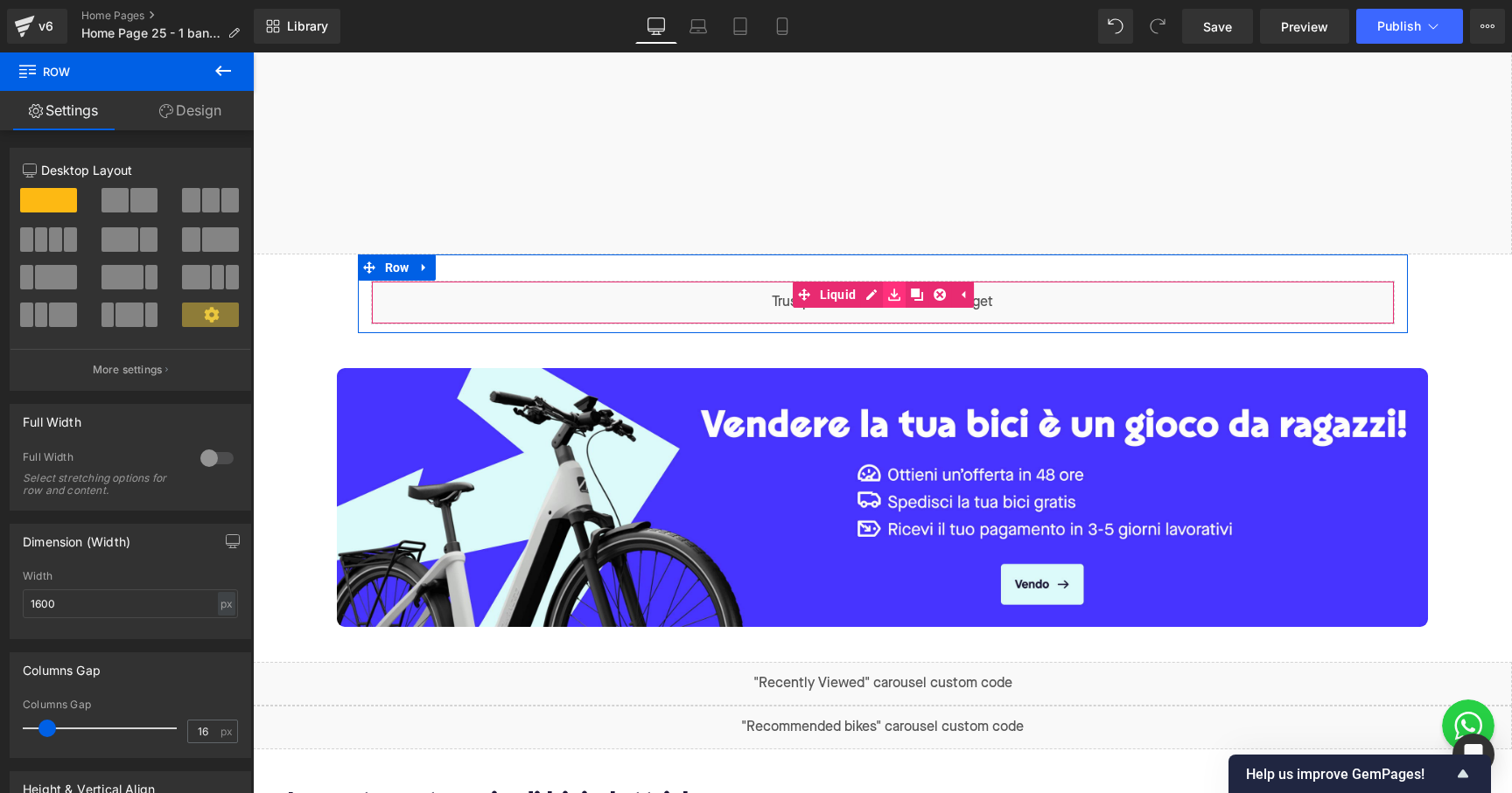
click at [896, 295] on icon at bounding box center [894, 295] width 12 height 13
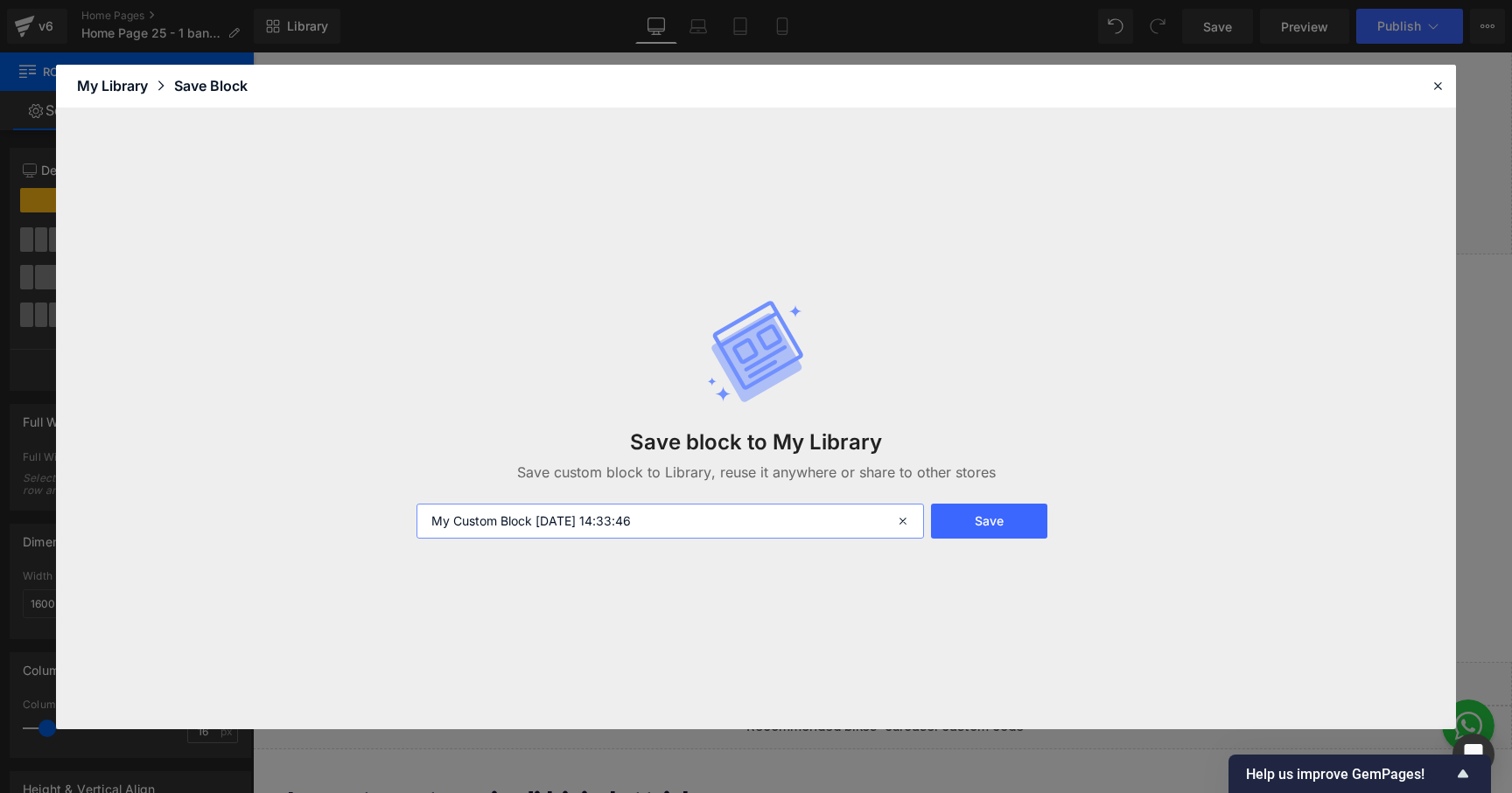
drag, startPoint x: 687, startPoint y: 522, endPoint x: 332, endPoint y: 522, distance: 355.0
click at [332, 522] on div "Save block to My Library Save custom block to Library, reuse it anywhere or sha…" at bounding box center [755, 419] width 1400 height 621
type input "IT Trustpilot Carousel"
click at [1011, 536] on button "Save" at bounding box center [989, 522] width 117 height 35
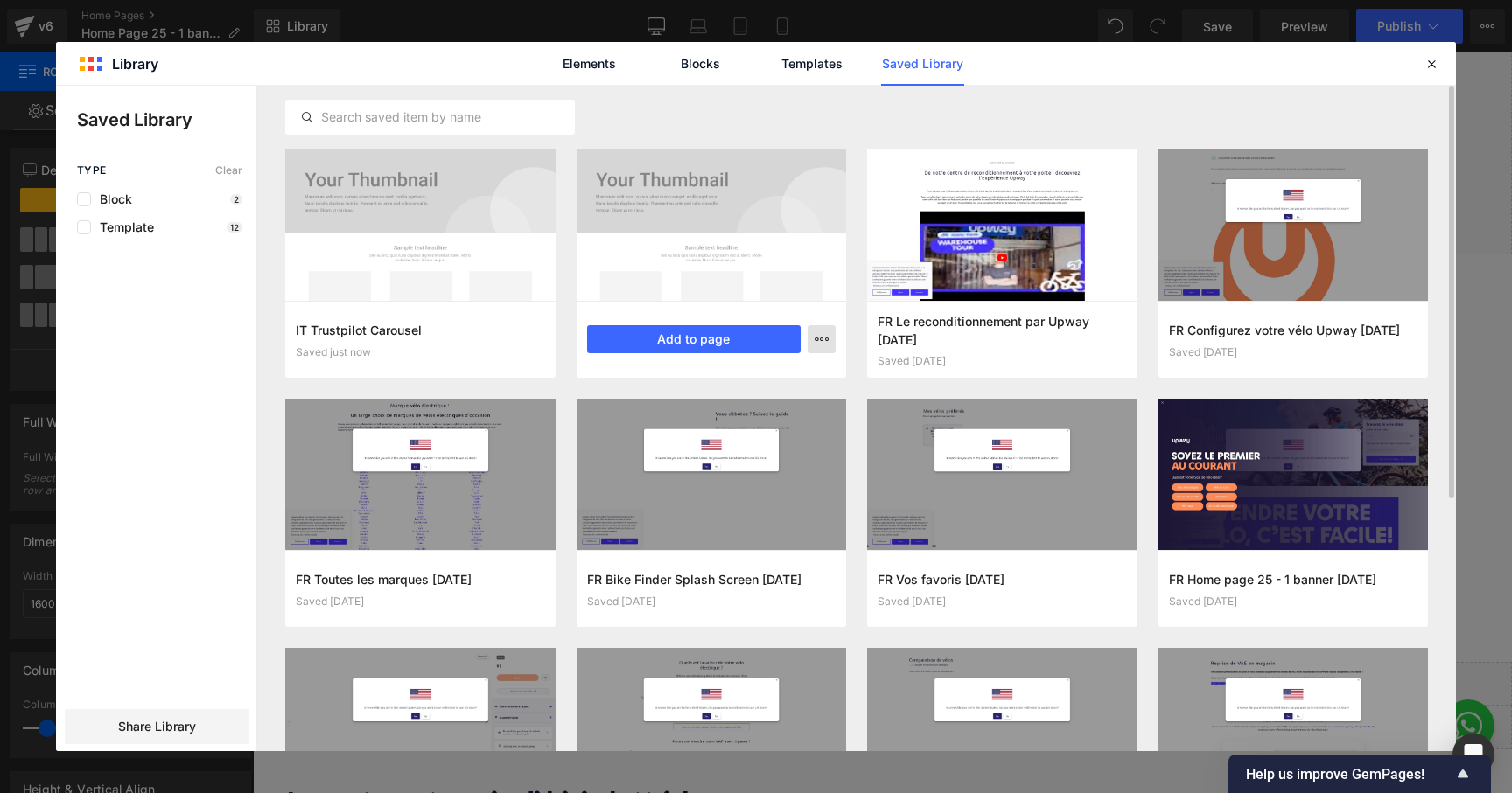
click at [826, 346] on icon "button" at bounding box center [821, 339] width 14 height 14
click at [774, 420] on div "Delete" at bounding box center [736, 416] width 200 height 37
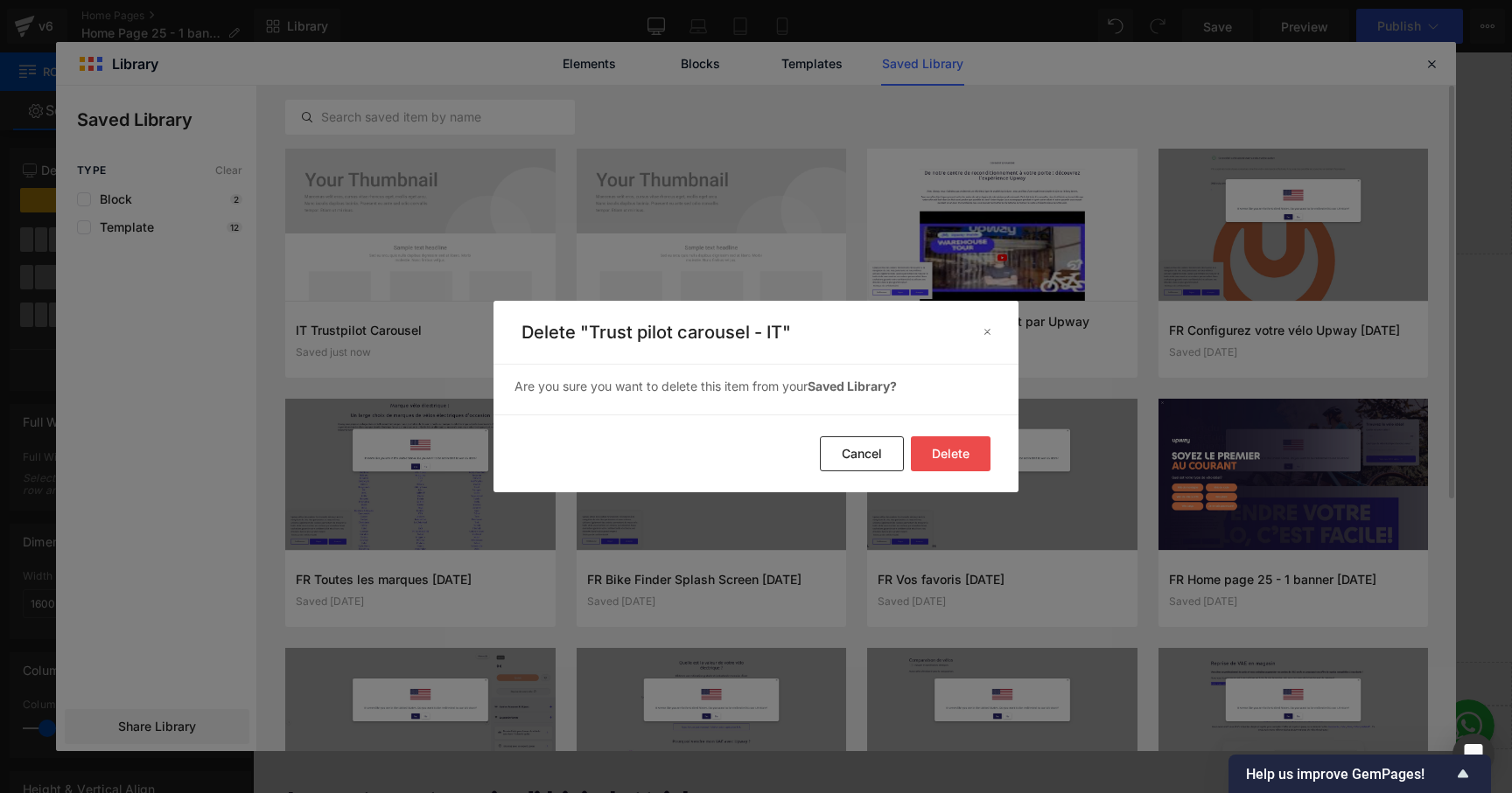
click at [968, 454] on button "Delete" at bounding box center [951, 454] width 80 height 35
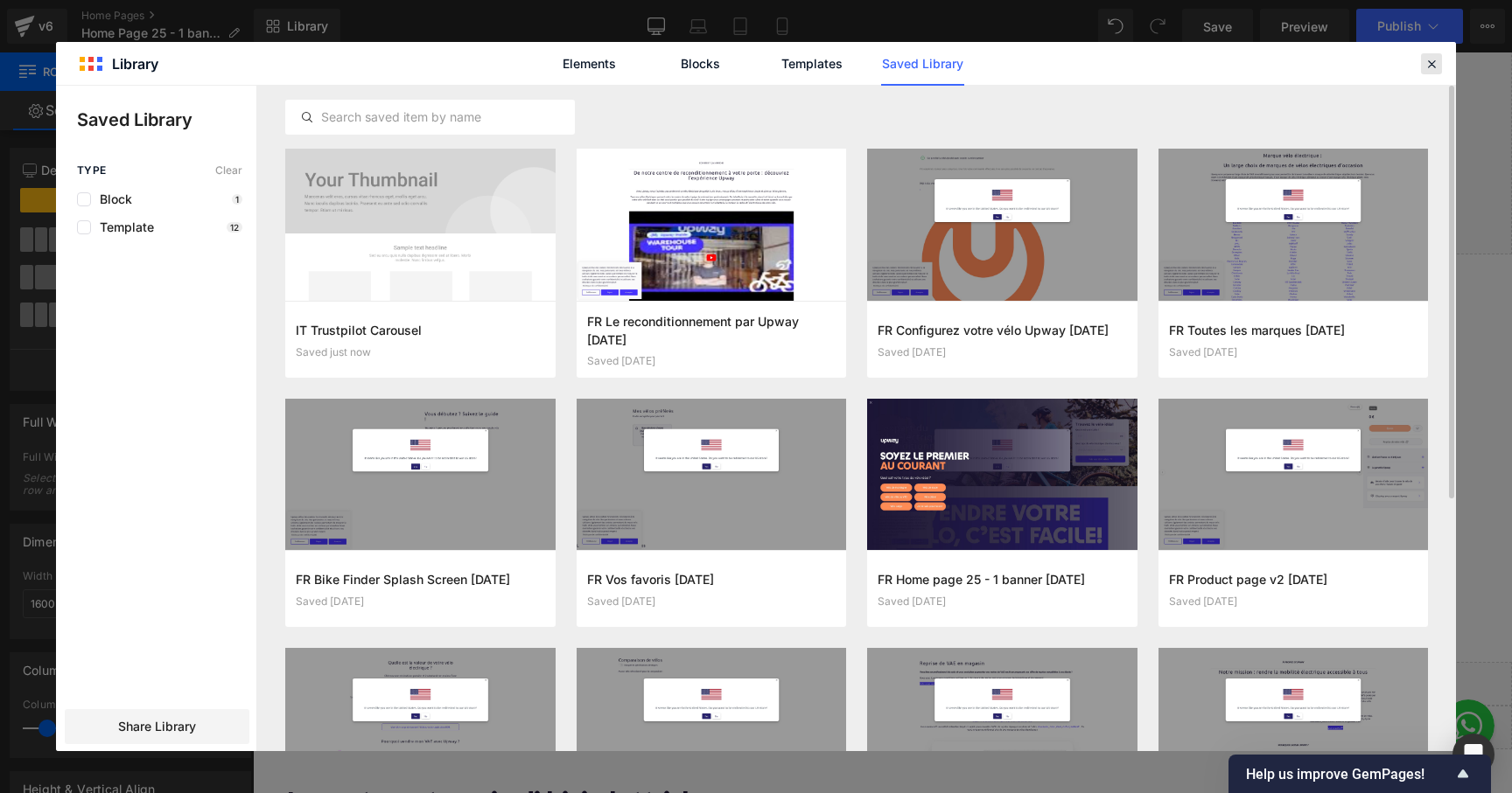
click at [1434, 57] on icon at bounding box center [1432, 64] width 16 height 16
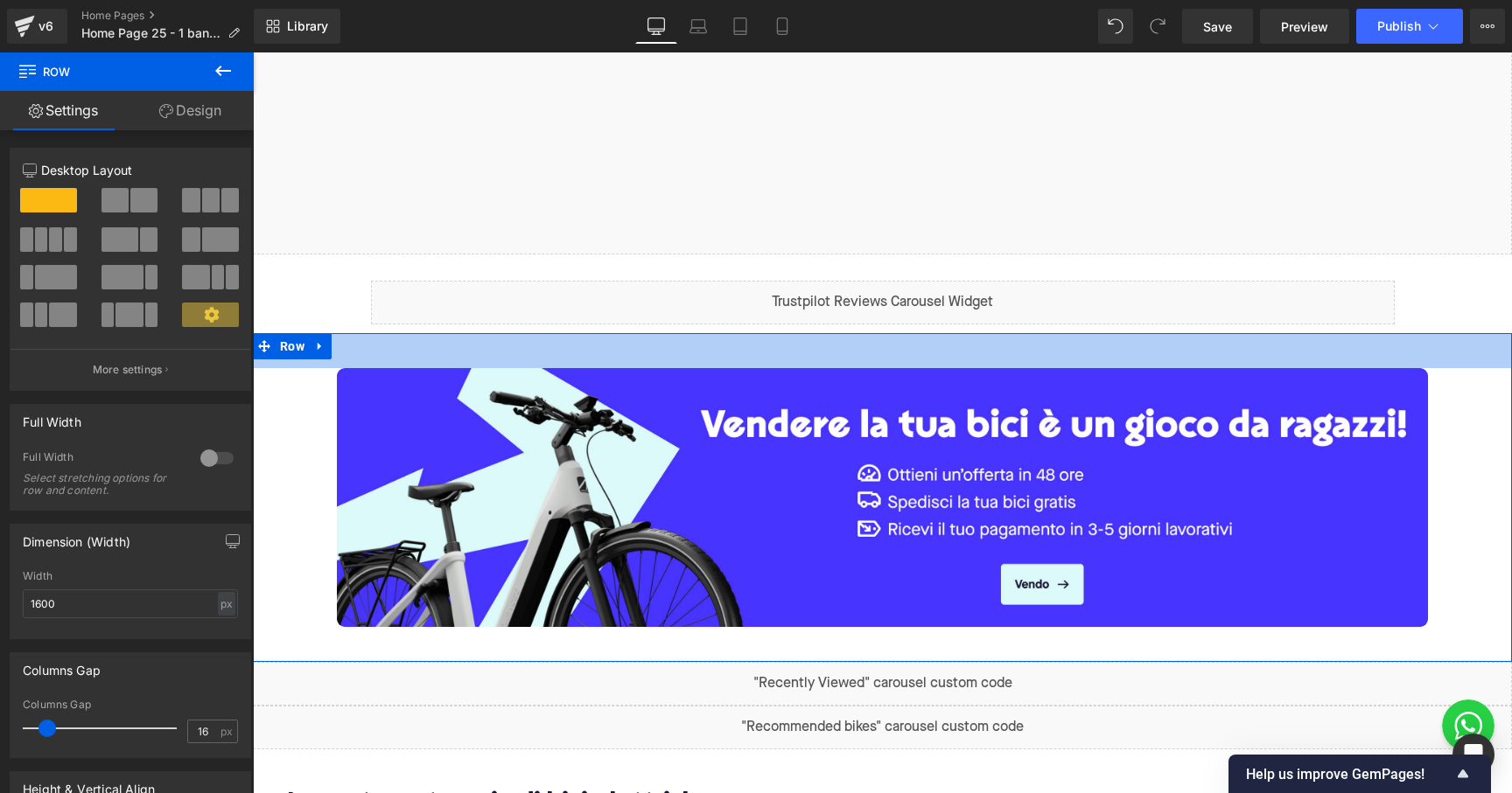
scroll to position [556, 0]
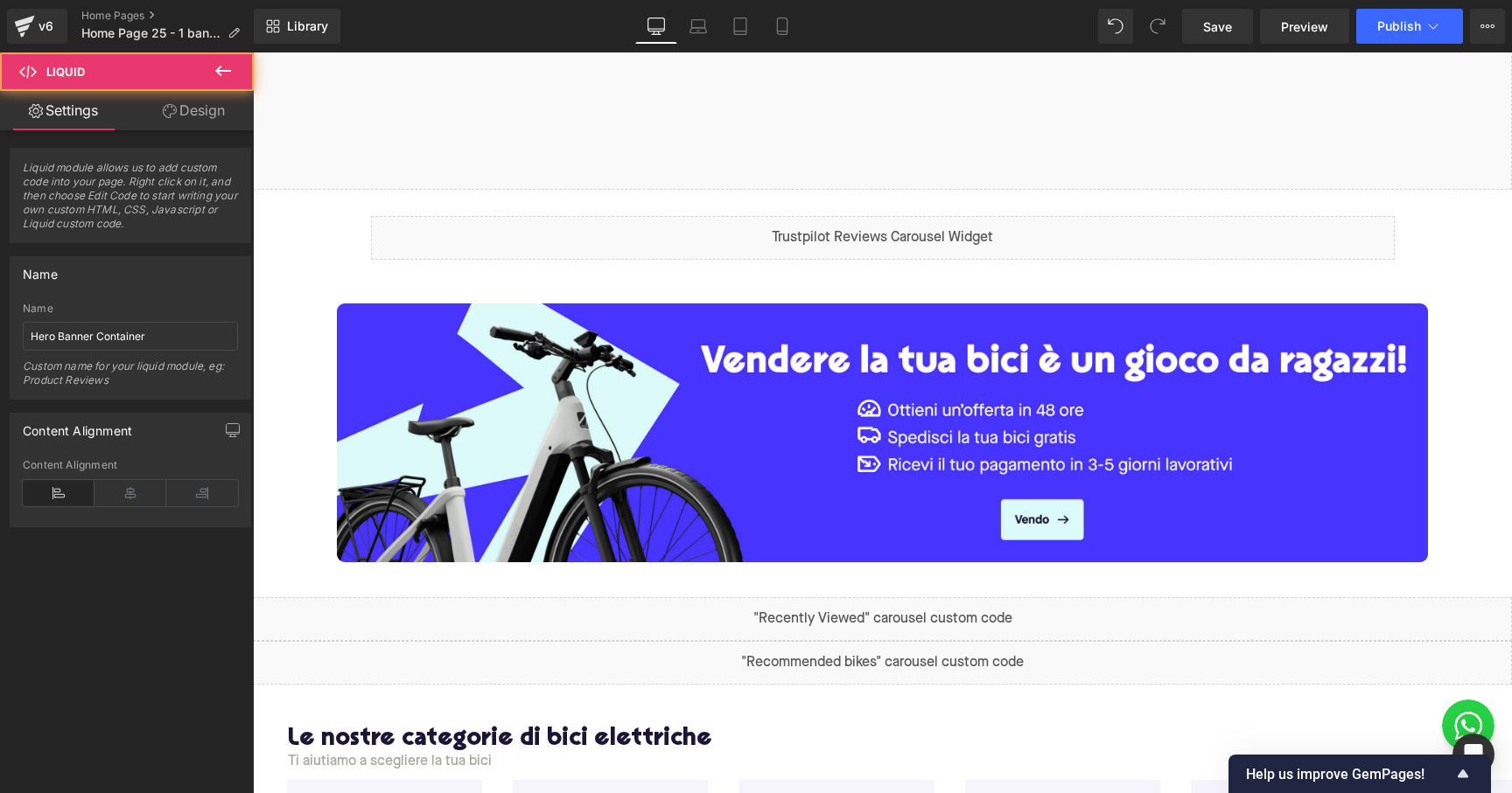
click at [314, 33] on span "Library" at bounding box center [308, 27] width 42 height 16
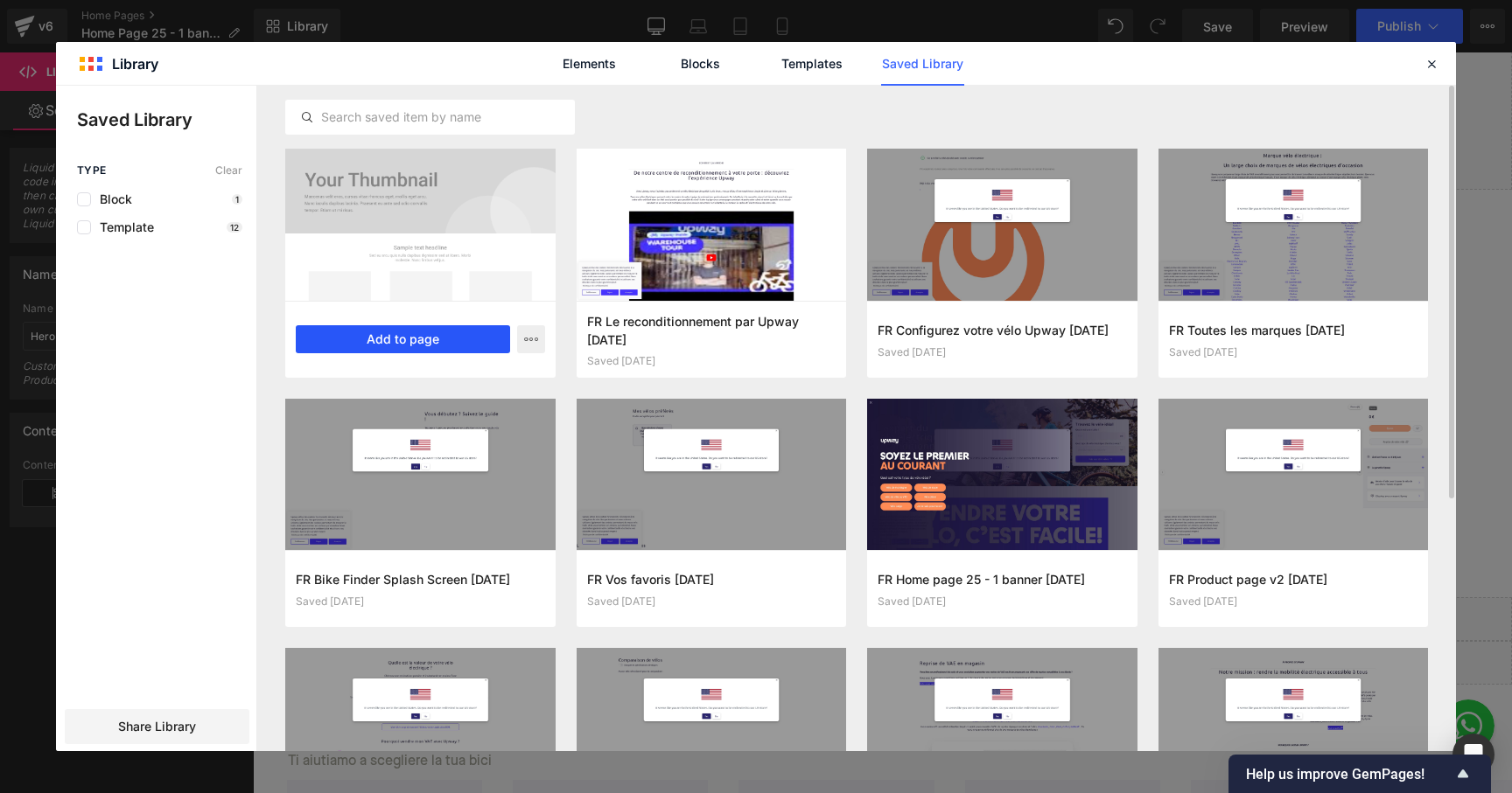
click at [446, 347] on button "Add to page" at bounding box center [402, 339] width 214 height 28
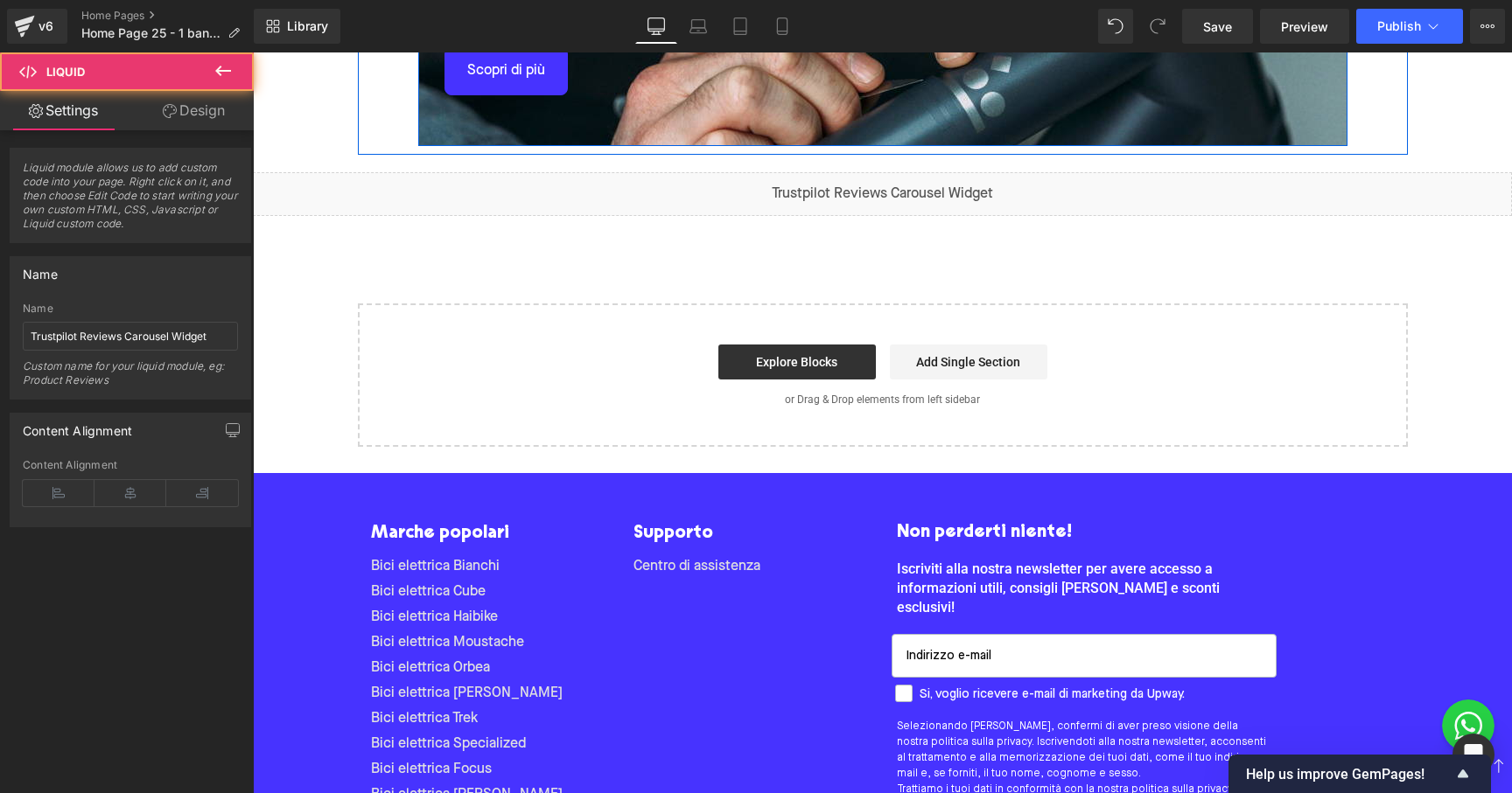
scroll to position [3077, 0]
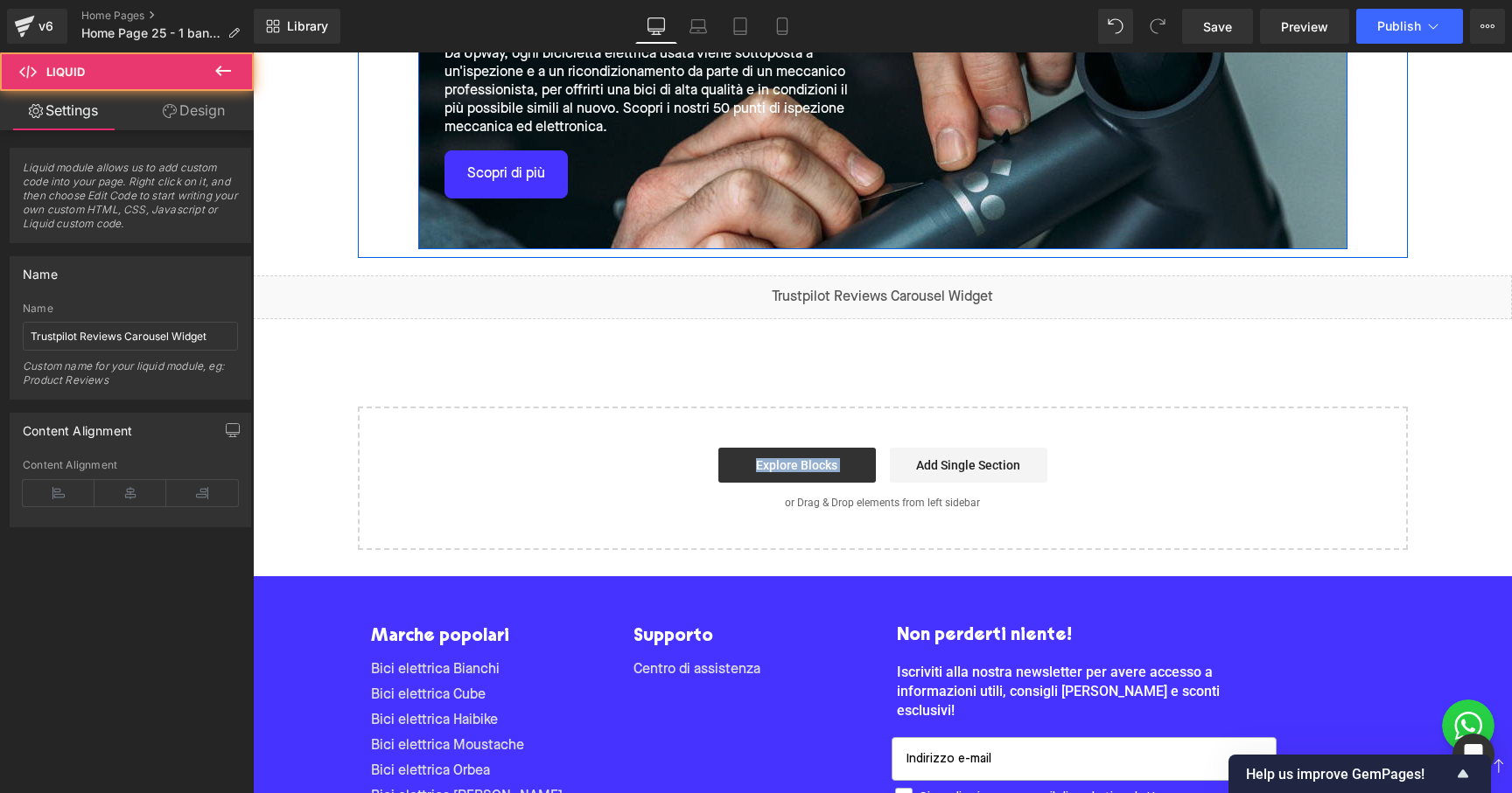
drag, startPoint x: 1017, startPoint y: 178, endPoint x: 1024, endPoint y: 326, distance: 148.2
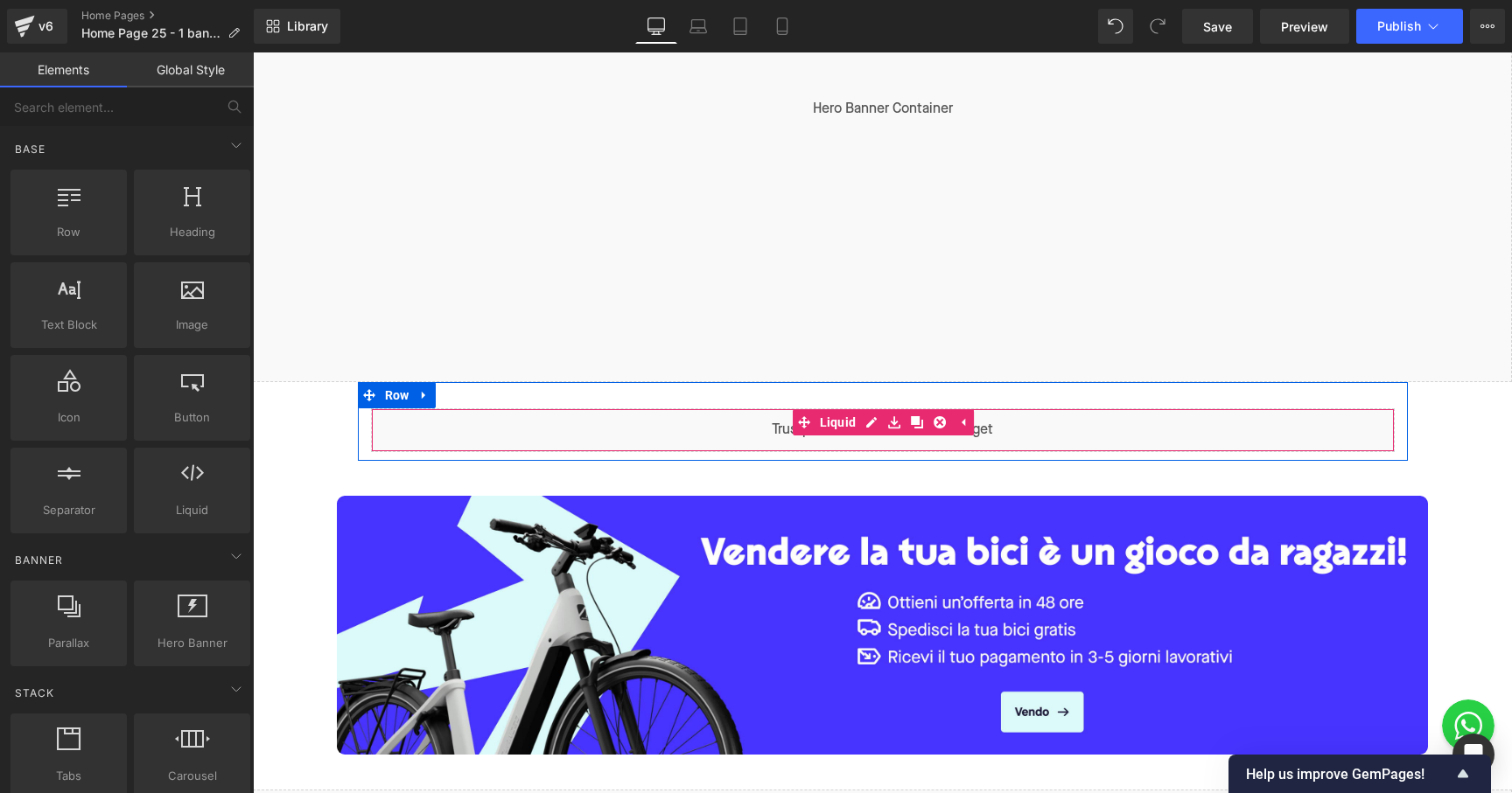
scroll to position [367, 0]
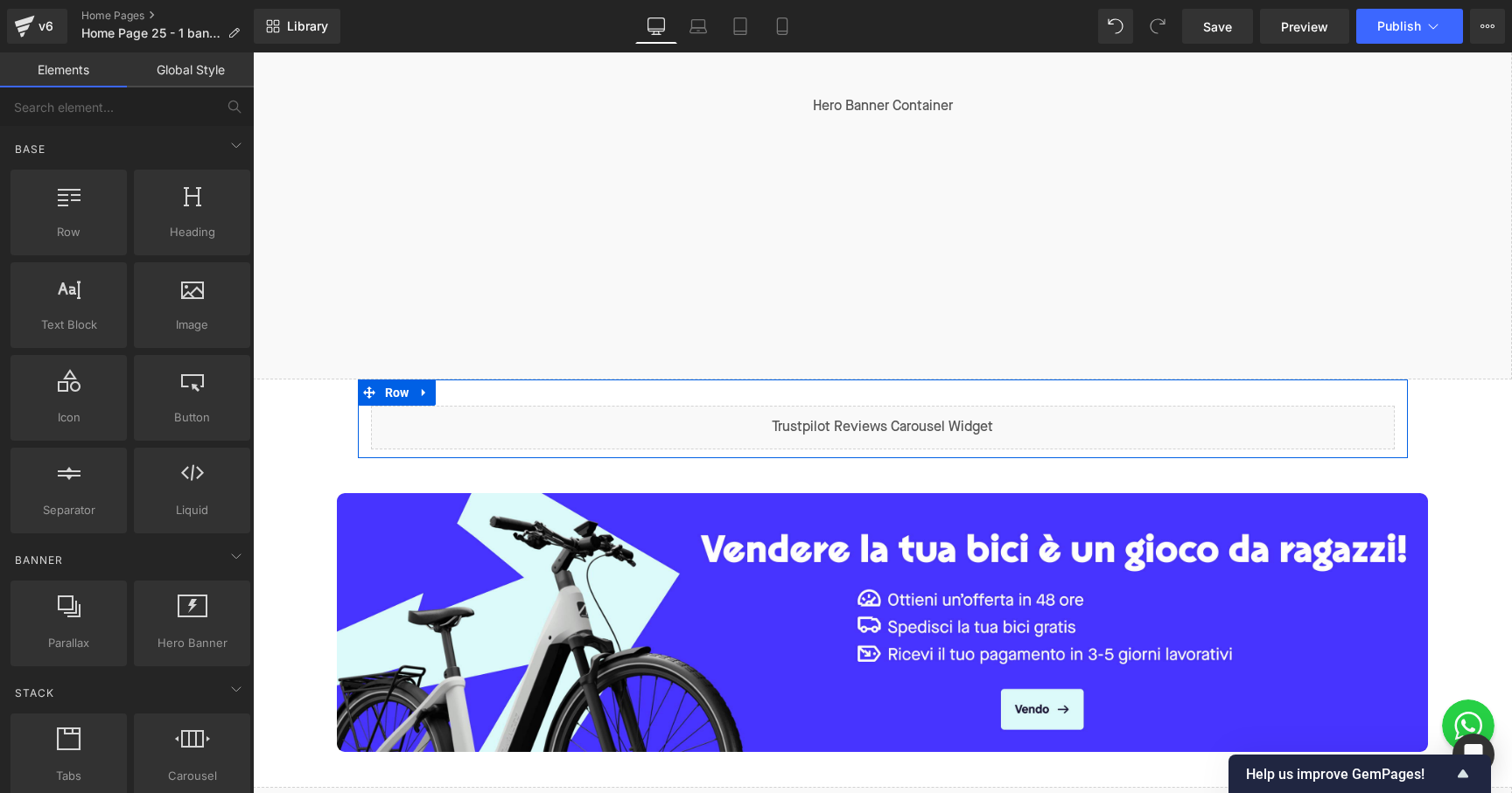
click at [875, 415] on div "Liquid" at bounding box center [883, 427] width 1024 height 43
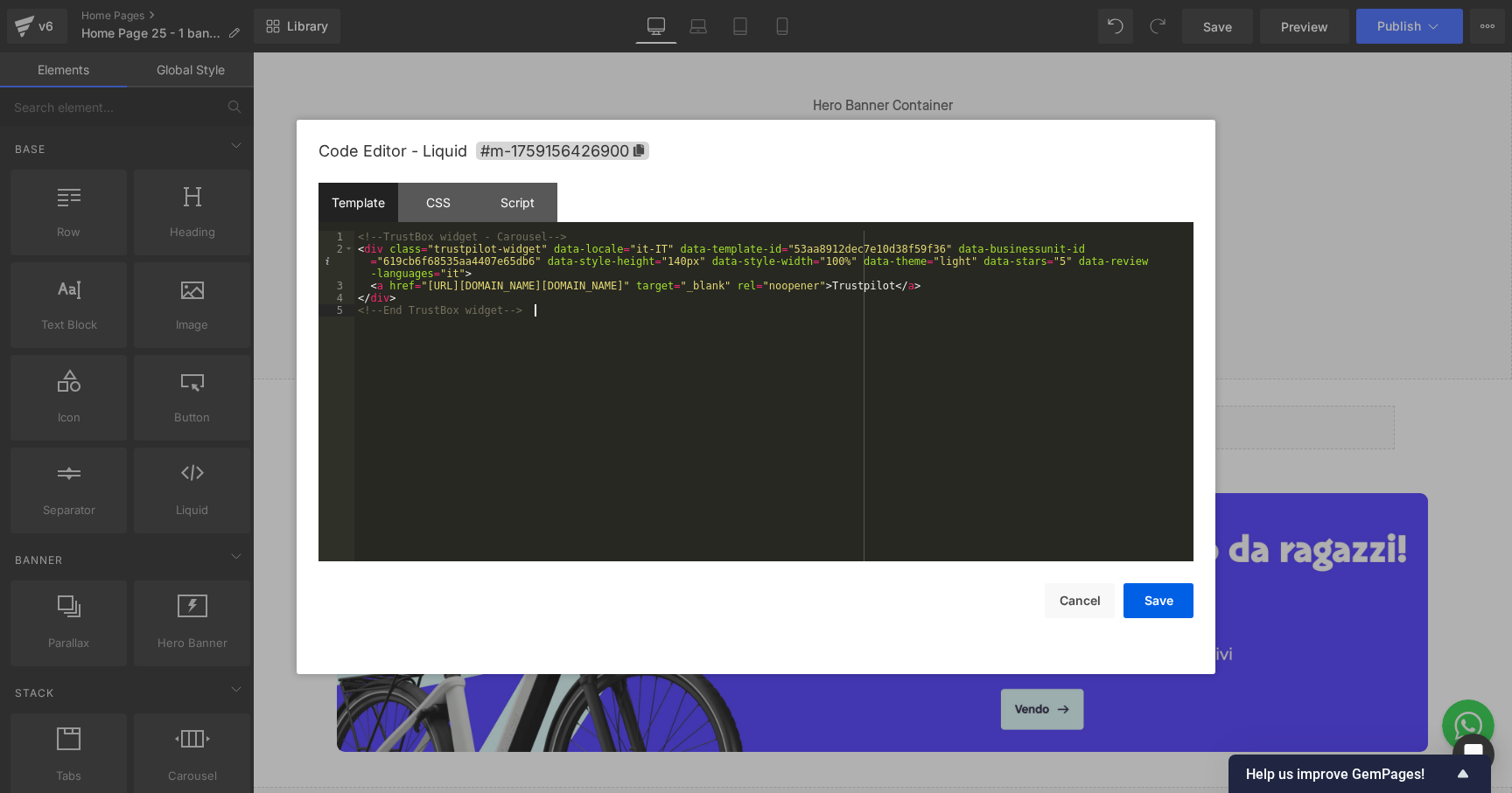
click at [754, 332] on div "<!-- TrustBox widget - Carousel --> < div class = "trustpilot-widget" data-loca…" at bounding box center [774, 408] width 839 height 355
click at [718, 344] on div "<!-- TrustBox widget - Horizontal --> < div class = "trustpilot-widget" data-lo…" at bounding box center [774, 408] width 839 height 355
click at [538, 201] on div "Script" at bounding box center [517, 202] width 80 height 40
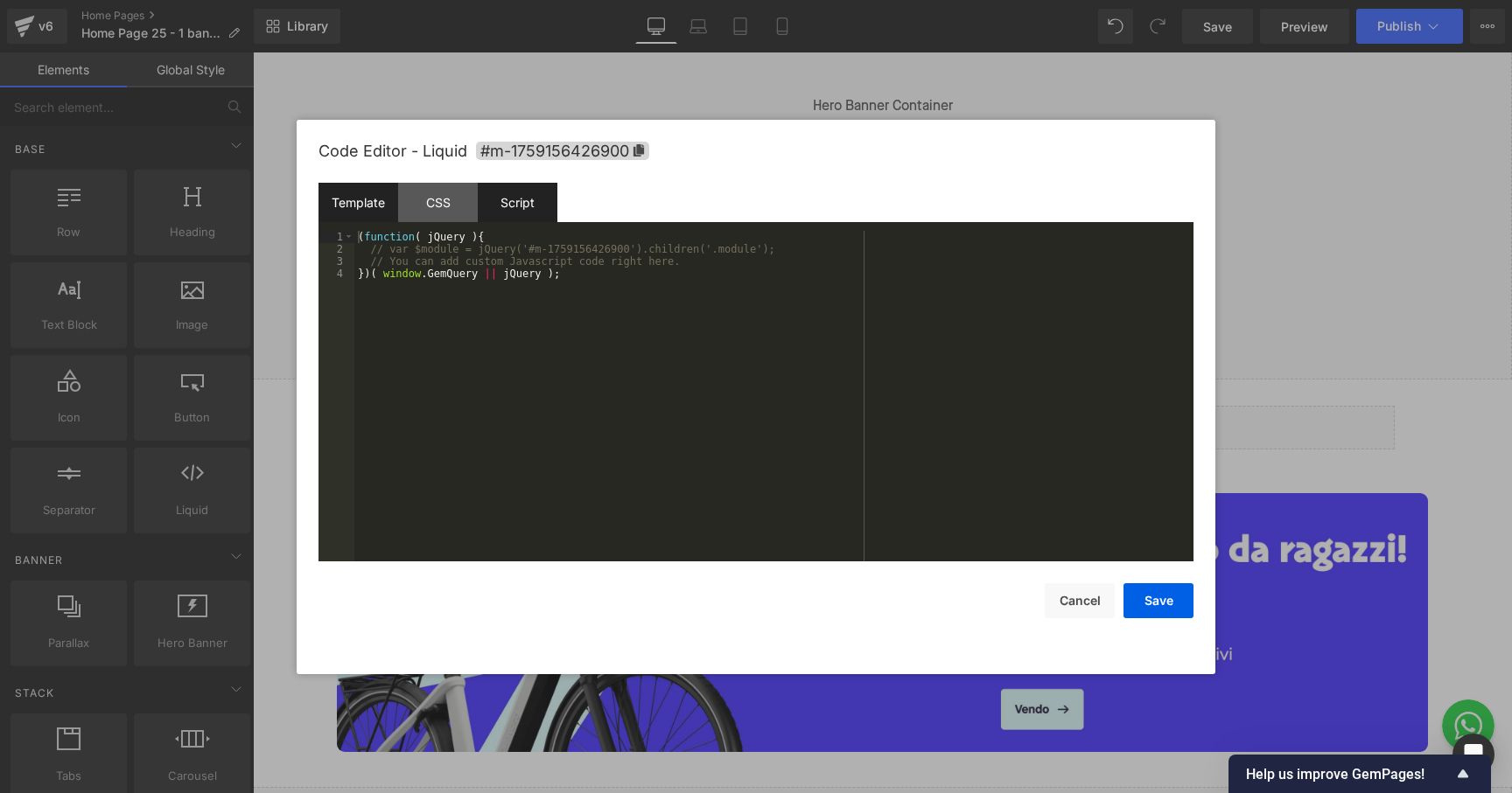
click at [377, 199] on div "Template" at bounding box center [358, 202] width 80 height 40
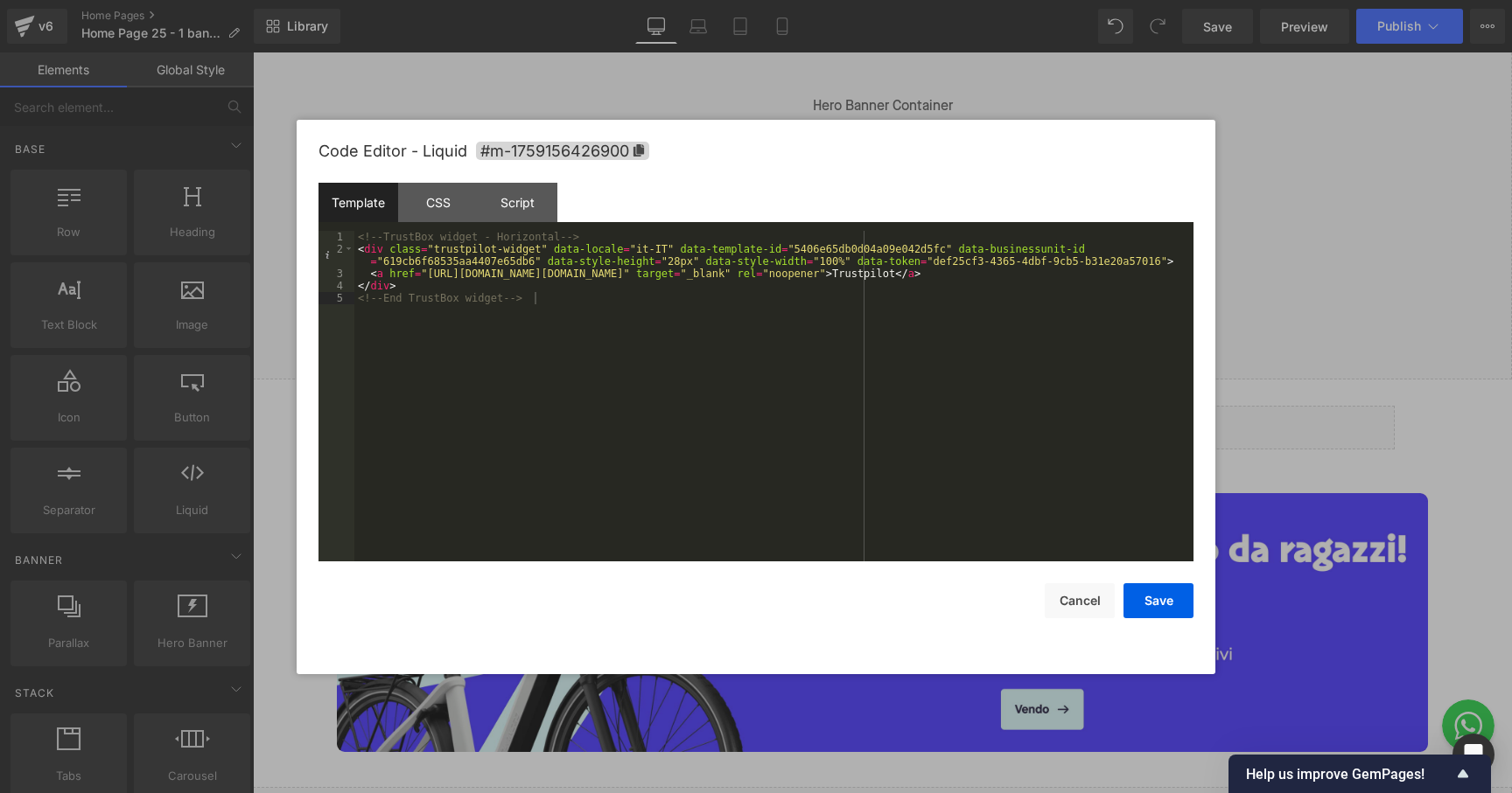
click at [507, 255] on div "<!-- TrustBox widget - Horizontal --> < div class = "trustpilot-widget" data-lo…" at bounding box center [774, 408] width 839 height 355
click at [634, 247] on div "<!-- TrustBox widget - Horizontal --> < div class = "trustpilot-widget" data-lo…" at bounding box center [774, 408] width 839 height 355
click at [799, 245] on div "<!-- TrustBox widget - Horizontal --> < div class = "trustpilot-widget" data-lo…" at bounding box center [774, 408] width 839 height 355
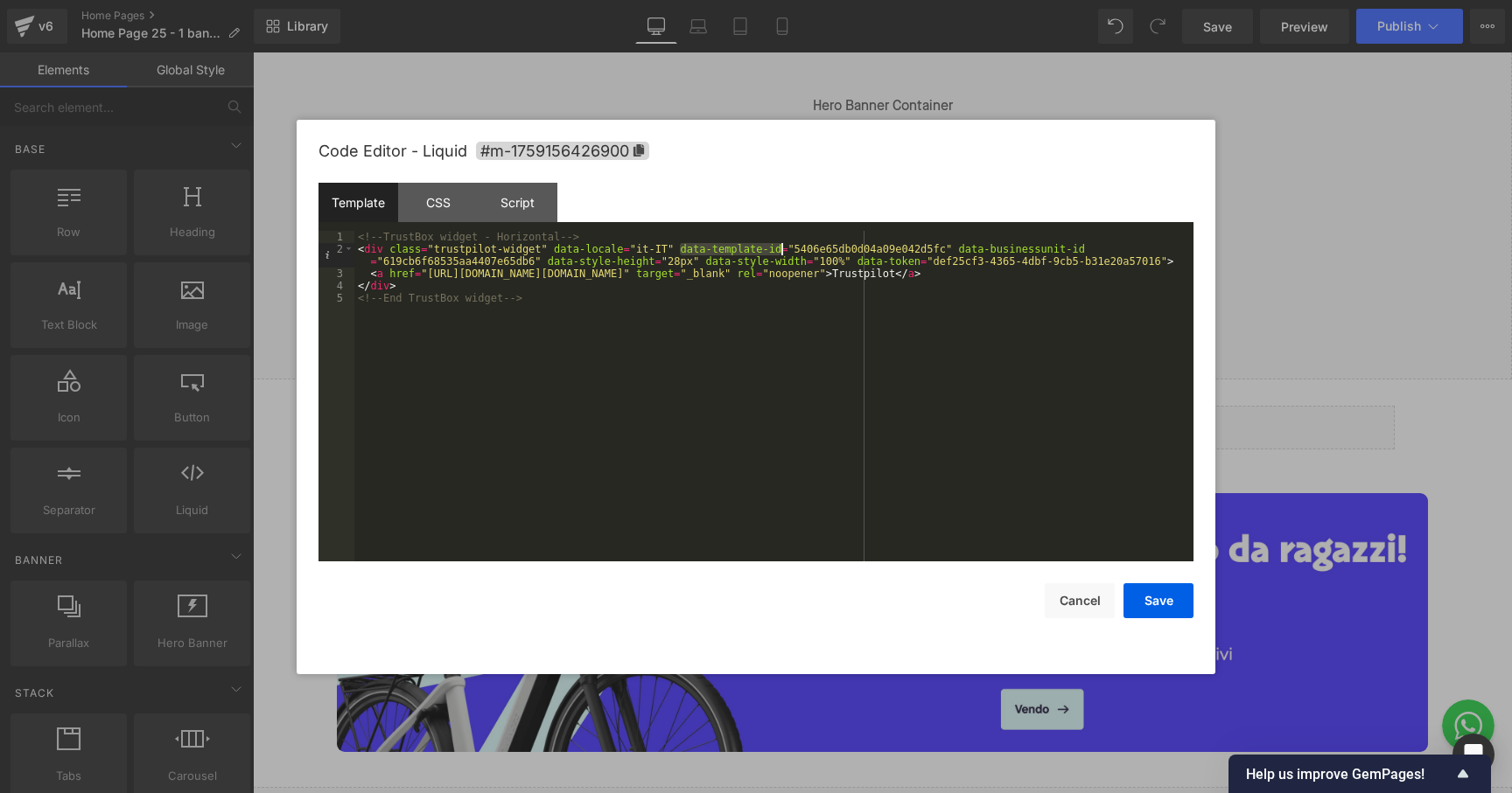
drag, startPoint x: 680, startPoint y: 252, endPoint x: 781, endPoint y: 252, distance: 101.0
click at [781, 252] on div "<!-- TrustBox widget - Horizontal --> < div class = "trustpilot-widget" data-lo…" at bounding box center [774, 408] width 839 height 355
drag, startPoint x: 989, startPoint y: 252, endPoint x: 1093, endPoint y: 250, distance: 104.0
click at [1093, 250] on div "<!-- TrustBox widget - Horizontal --> < div class = "trustpilot-widget" data-lo…" at bounding box center [774, 408] width 839 height 355
click at [735, 296] on div "<!-- TrustBox widget - Horizontal --> < div class = "trustpilot-widget" data-lo…" at bounding box center [774, 408] width 839 height 355
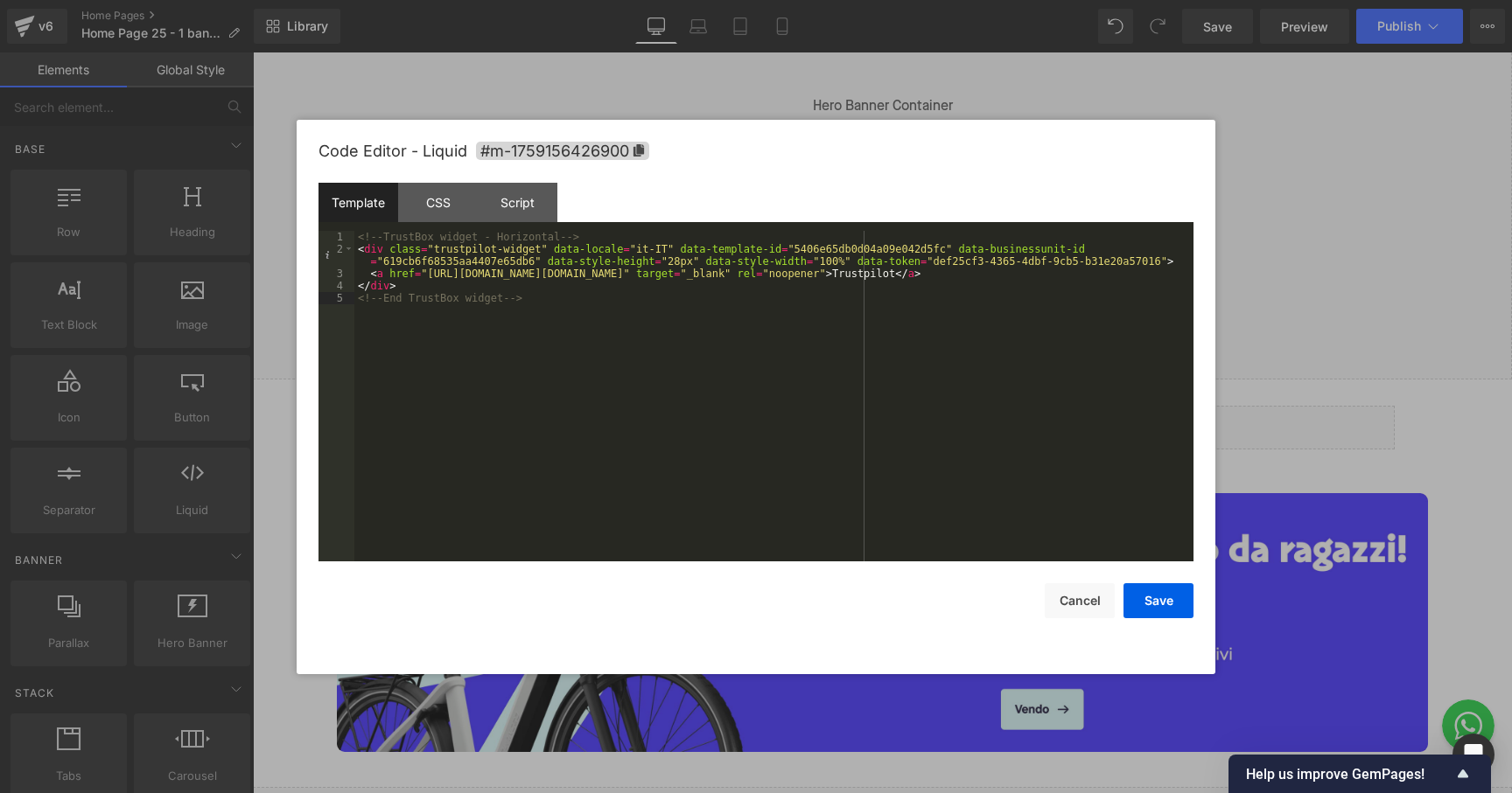
click at [741, 290] on div "<!-- TrustBox widget - Horizontal --> < div class = "trustpilot-widget" data-lo…" at bounding box center [774, 408] width 839 height 355
click at [759, 294] on div "<!-- TrustBox widget - Horizontal --> < div class = "trustpilot-widget" data-lo…" at bounding box center [774, 408] width 839 height 355
click at [1026, 263] on div "<!-- TrustBox widget - Horizontal --> < div class = "trustpilot-widget" data-lo…" at bounding box center [774, 408] width 839 height 355
click at [714, 307] on div "<!-- TrustBox widget - Horizontal --> < div class = "trustpilot-widget" data-lo…" at bounding box center [774, 408] width 839 height 355
click at [1151, 600] on button "Save" at bounding box center [1157, 601] width 70 height 35
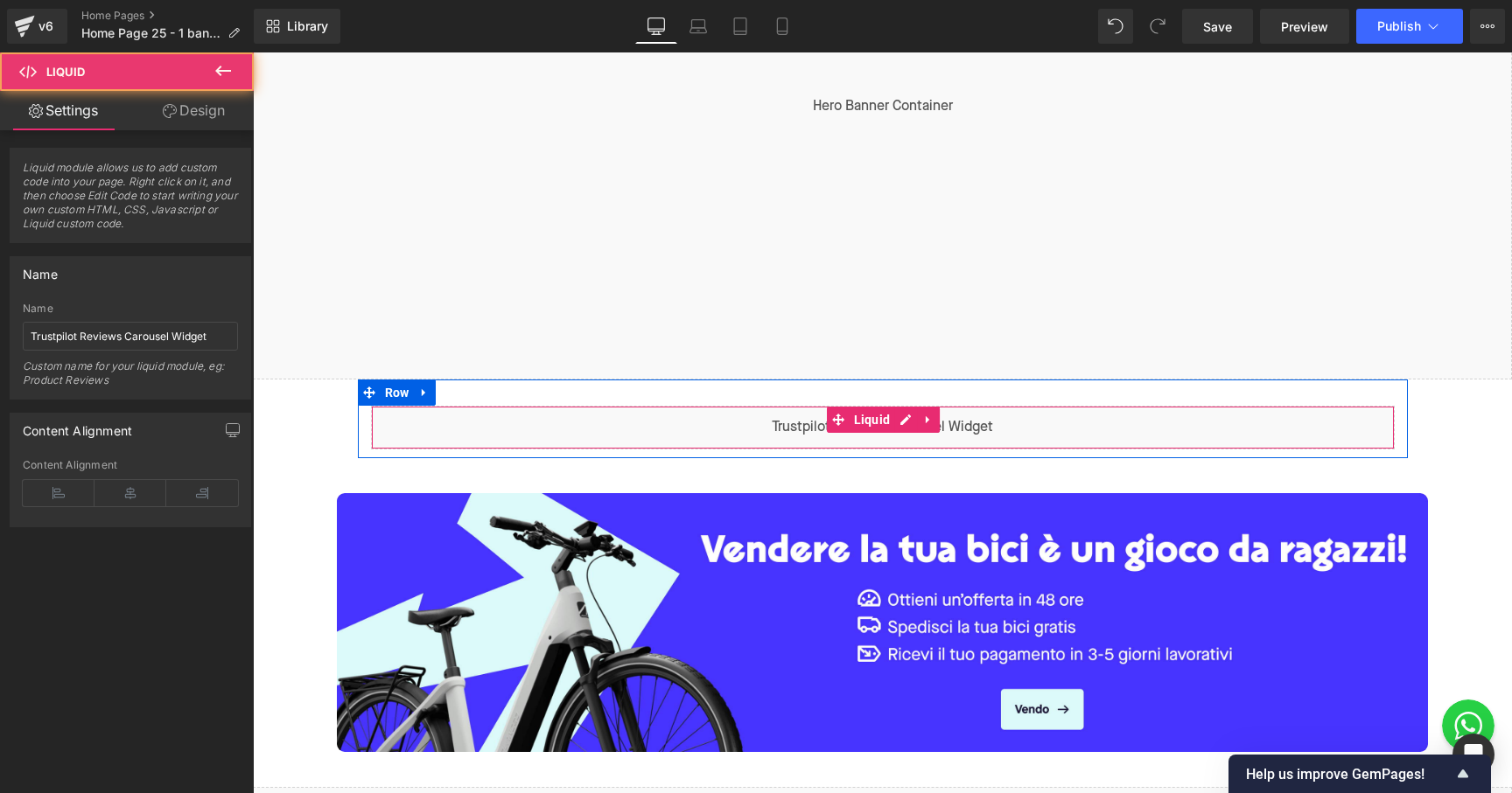
click at [966, 425] on div "Liquid" at bounding box center [883, 427] width 1024 height 43
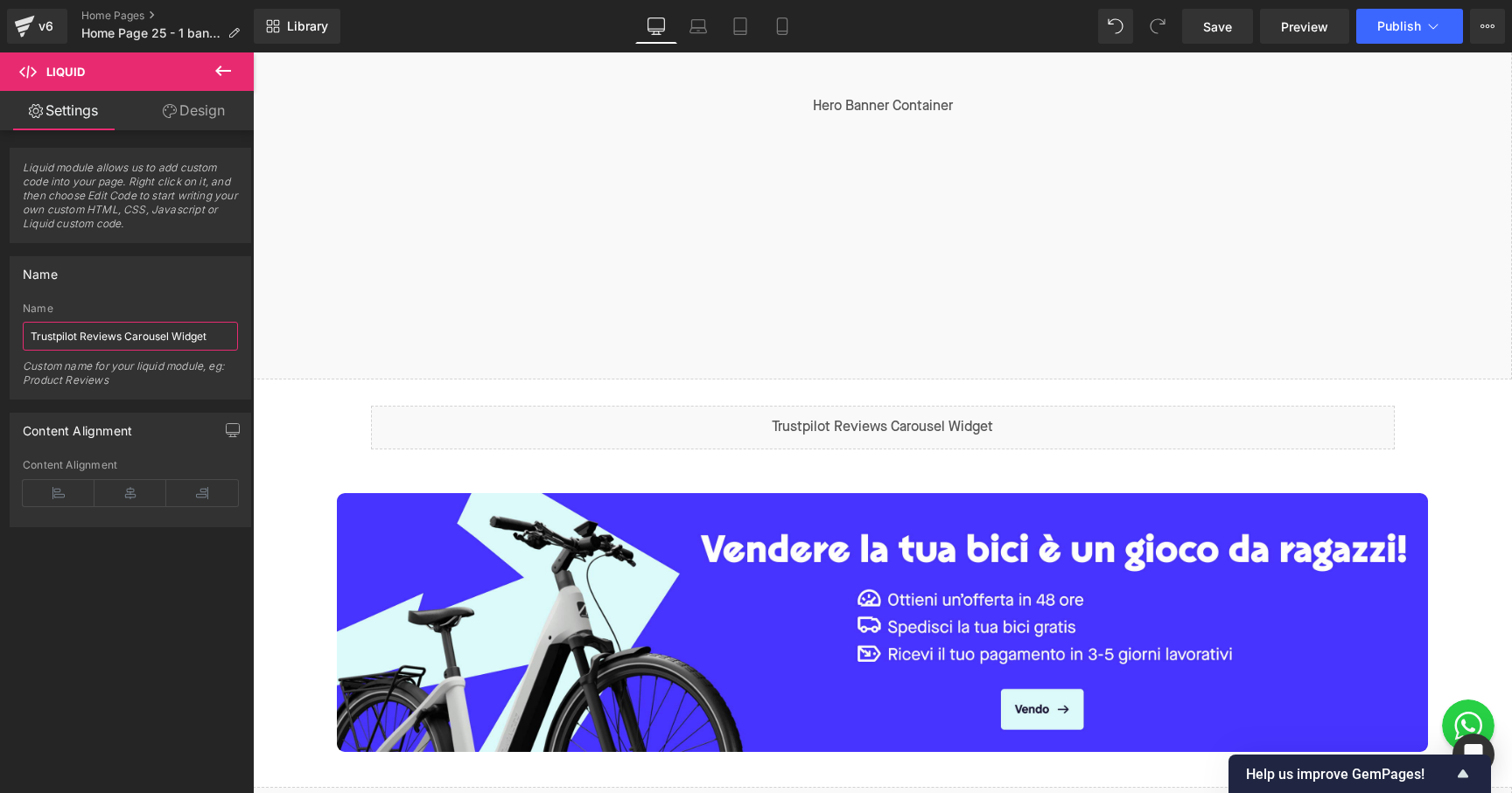
drag, startPoint x: 377, startPoint y: 388, endPoint x: 257, endPoint y: 334, distance: 131.6
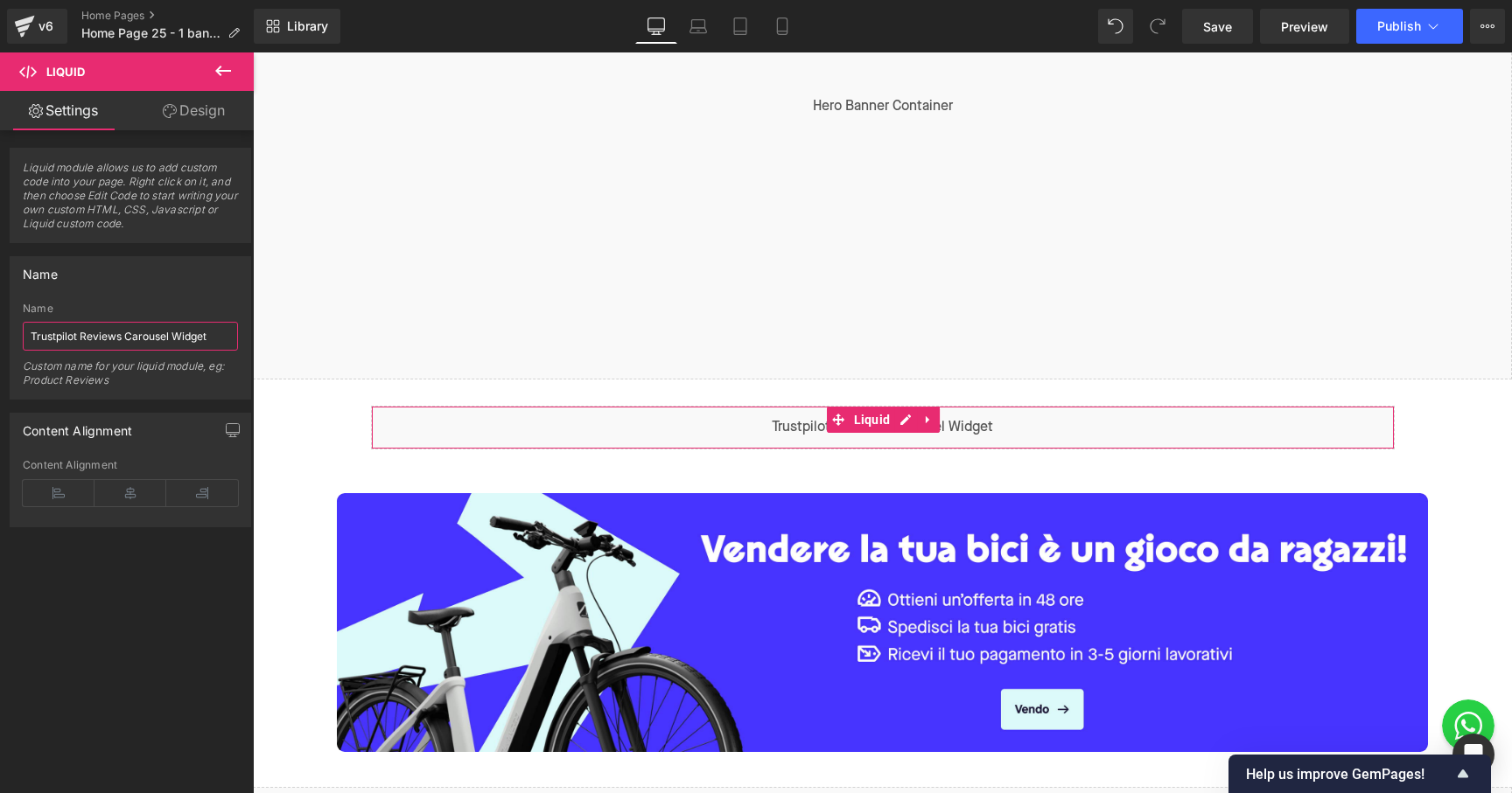
click at [144, 340] on input "Trustpilot Reviews Carousel Widget" at bounding box center [130, 336] width 215 height 29
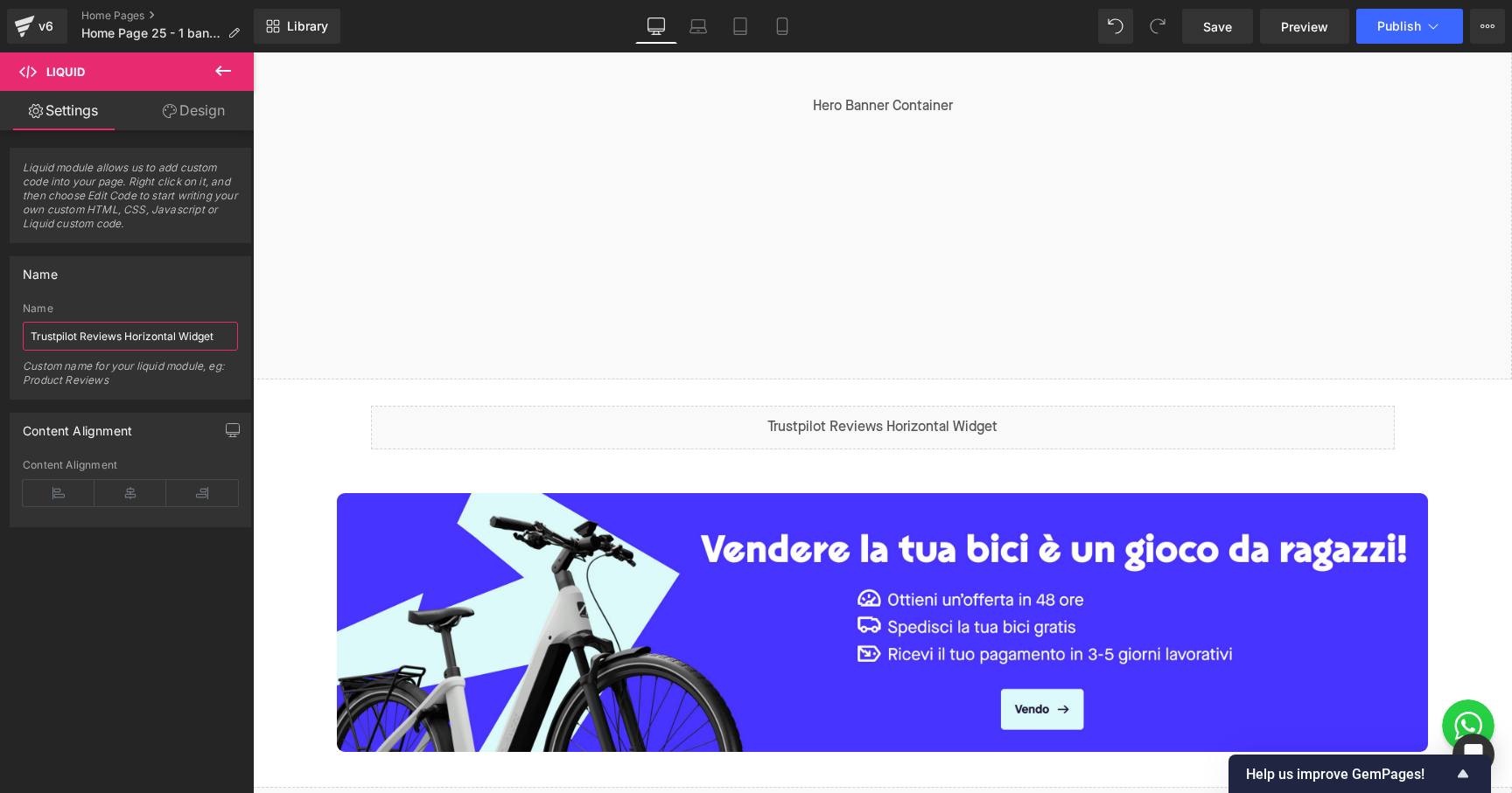
type input "Trustpilot Reviews Horizontal Widget"
click at [237, 347] on div "Trustpilot Reviews Horizontal Widget Name Trustpilot Reviews Horizontal Widget …" at bounding box center [130, 350] width 240 height 96
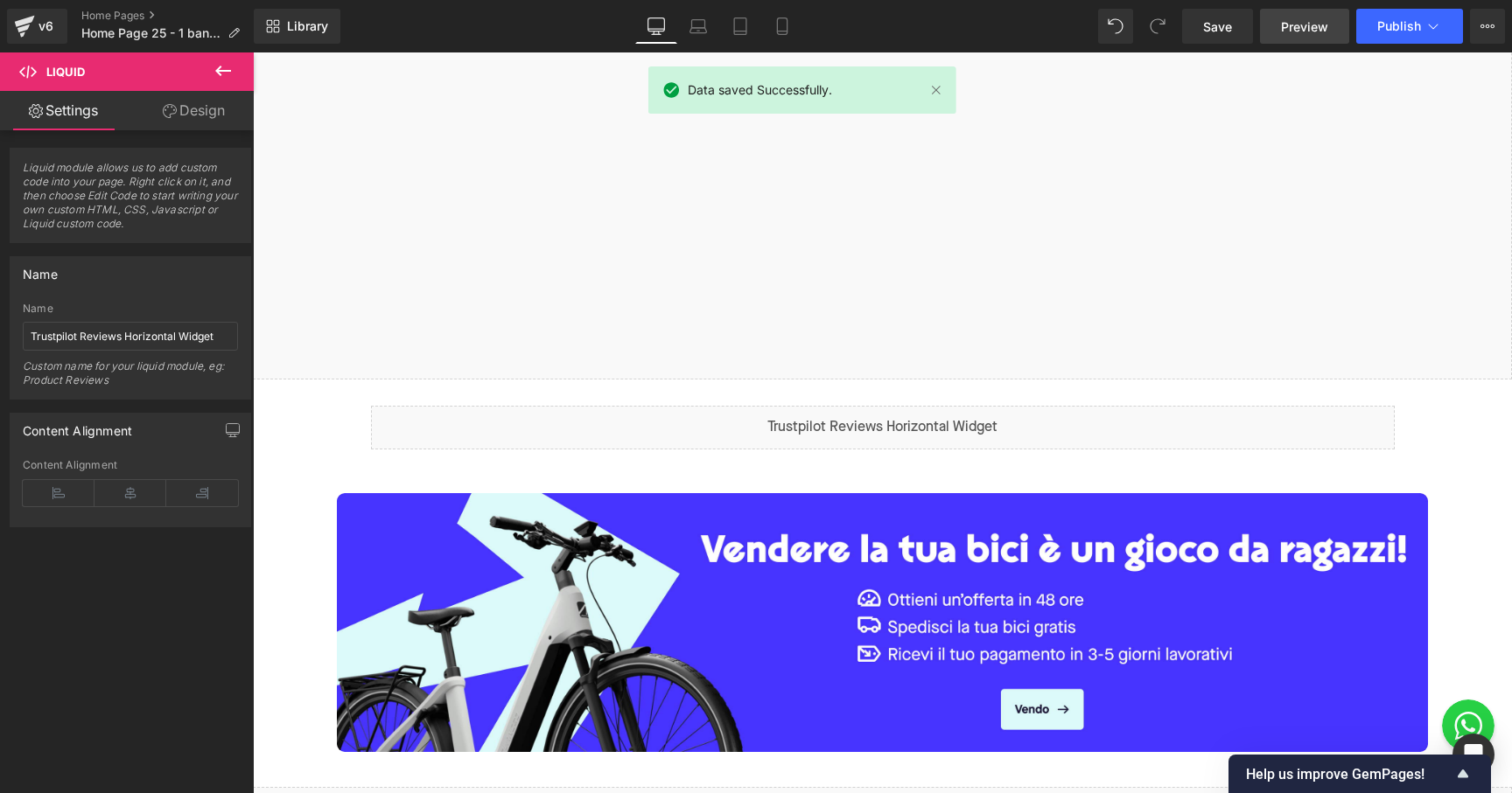
click at [1317, 25] on span "Preview" at bounding box center [1303, 27] width 47 height 19
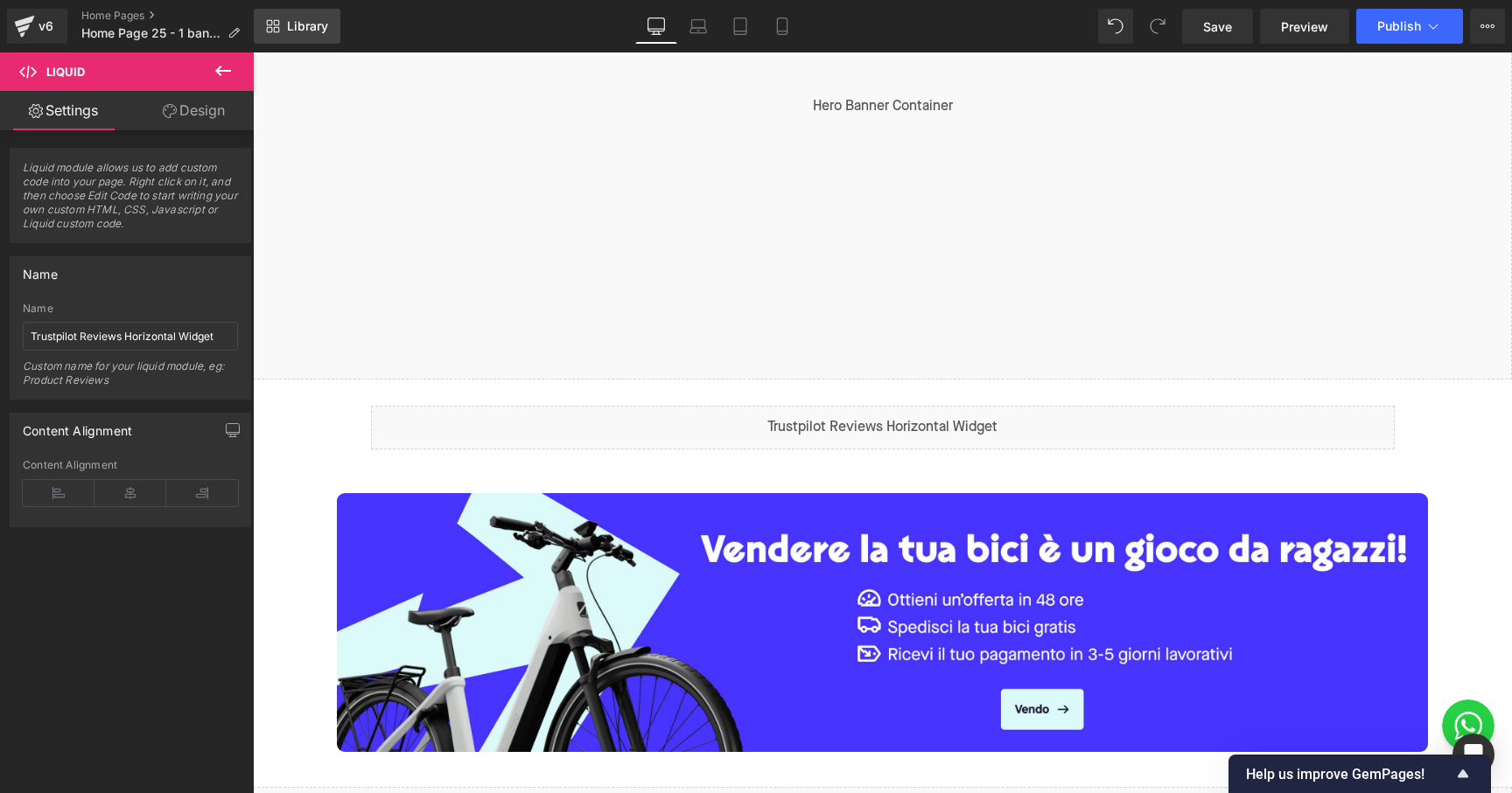
click at [312, 27] on span "Library" at bounding box center [308, 27] width 42 height 16
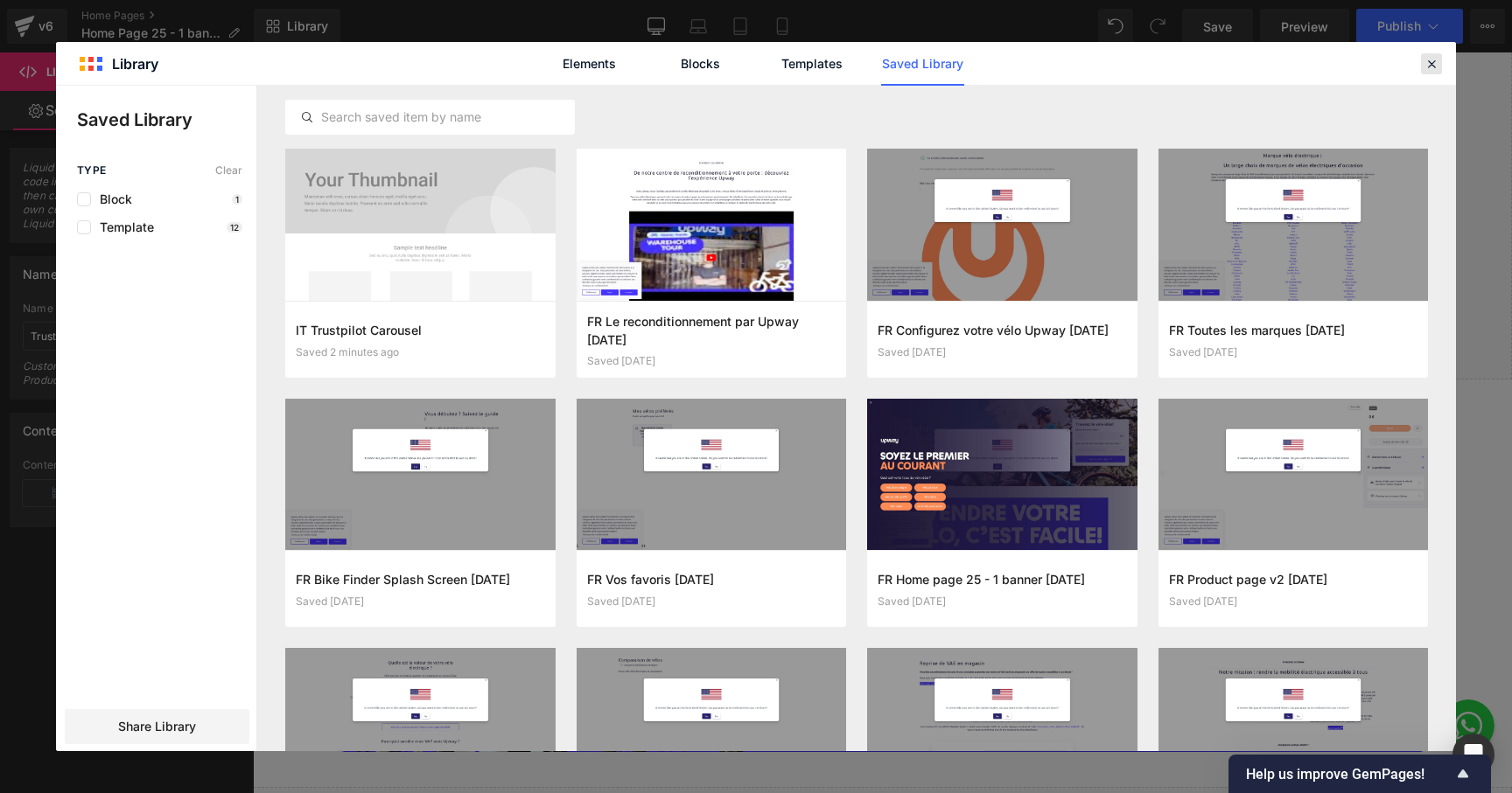
click at [1437, 63] on icon at bounding box center [1432, 64] width 16 height 16
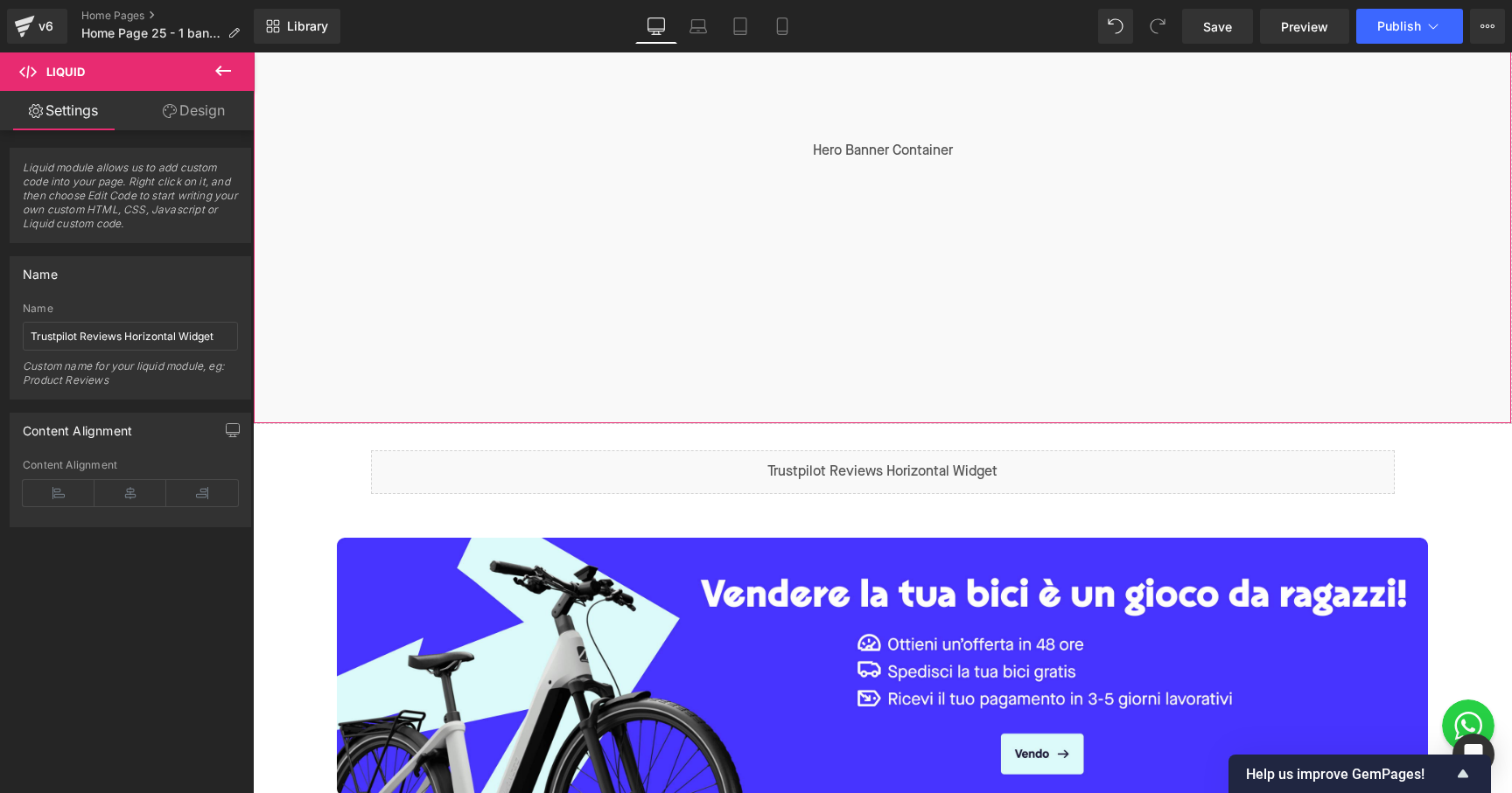
scroll to position [292, 0]
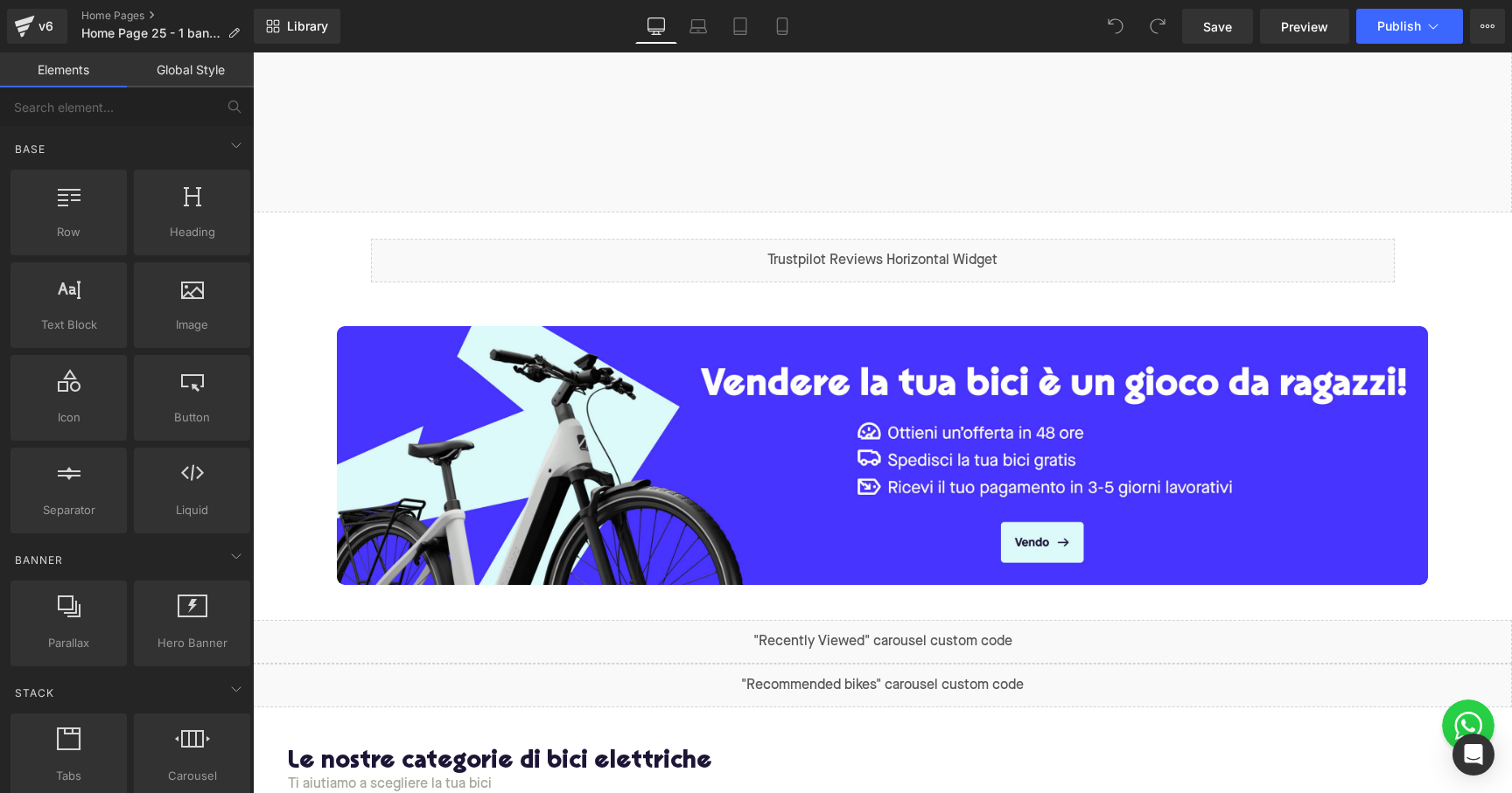
scroll to position [535, 0]
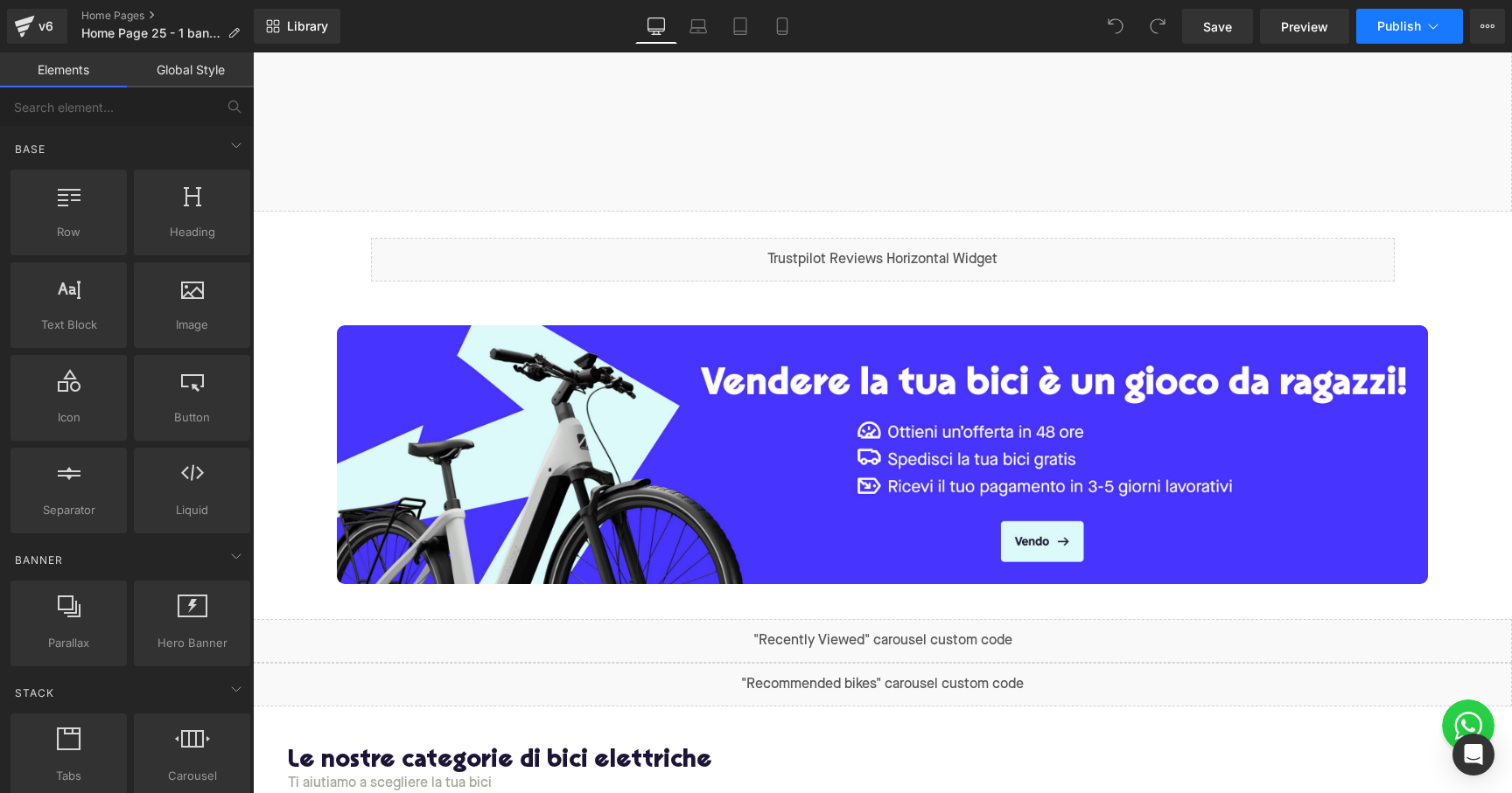
click at [1409, 30] on span "Publish" at bounding box center [1398, 27] width 43 height 14
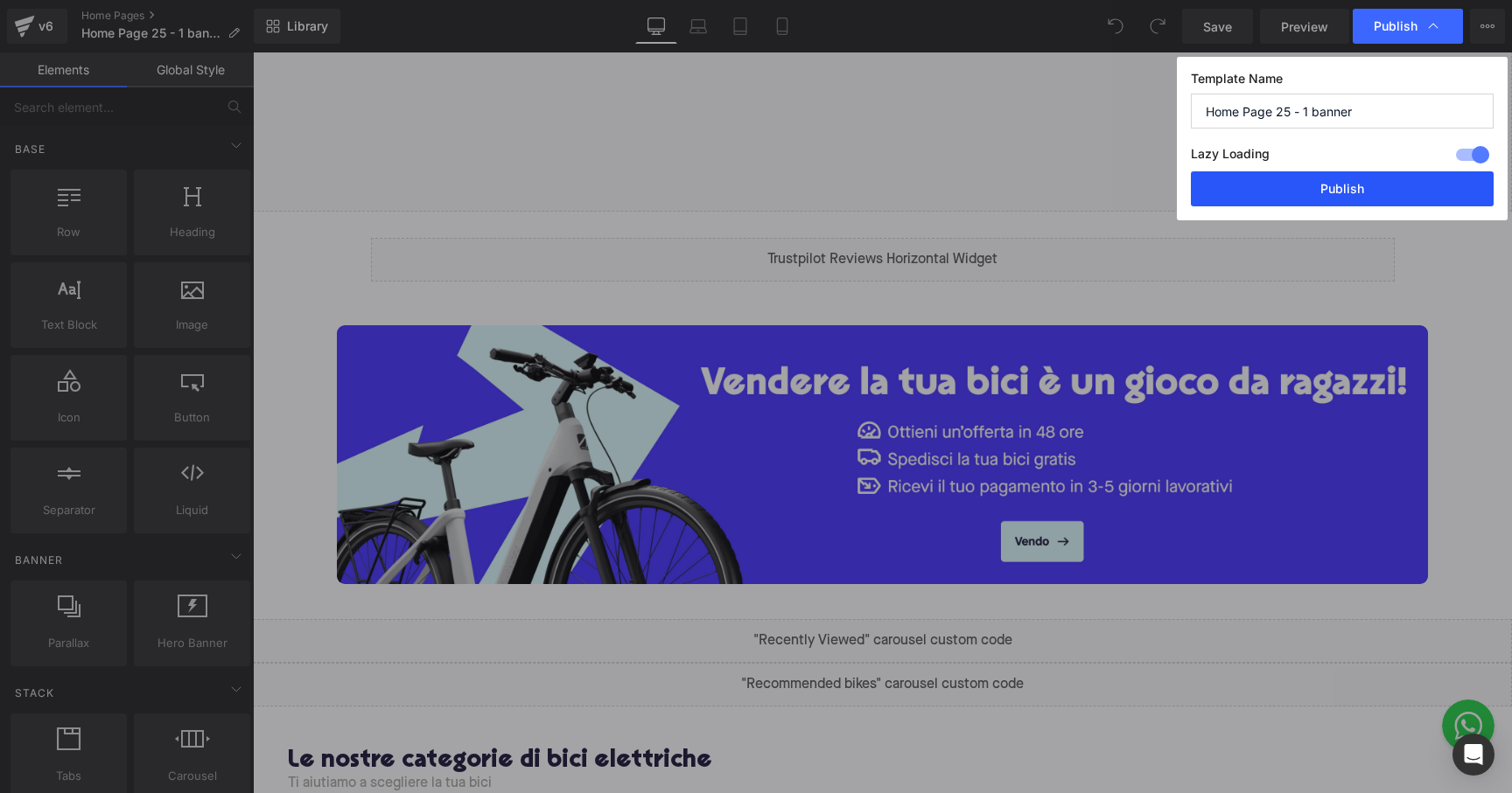
click at [1334, 181] on button "Publish" at bounding box center [1342, 189] width 302 height 35
